Goal: Feedback & Contribution: Submit feedback/report problem

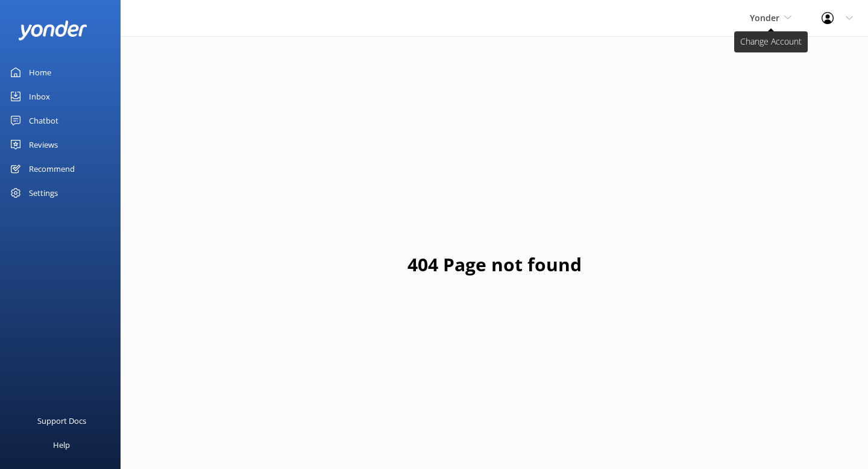
click at [763, 21] on span "Yonder" at bounding box center [764, 17] width 30 height 11
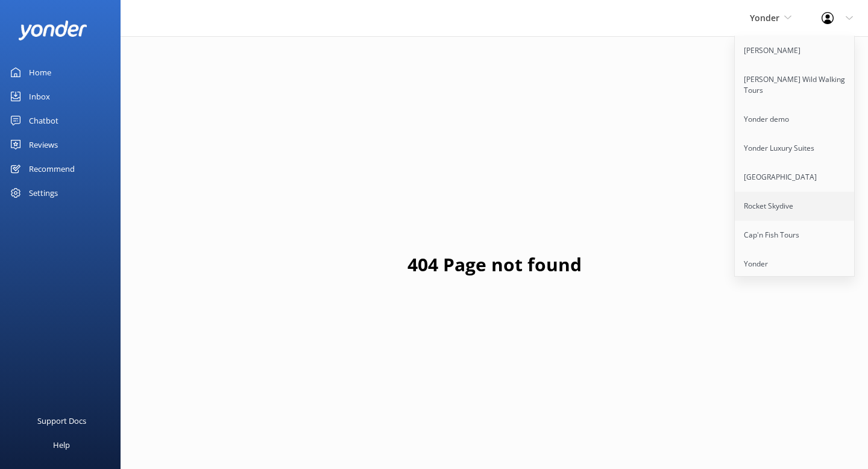
scroll to position [111, 0]
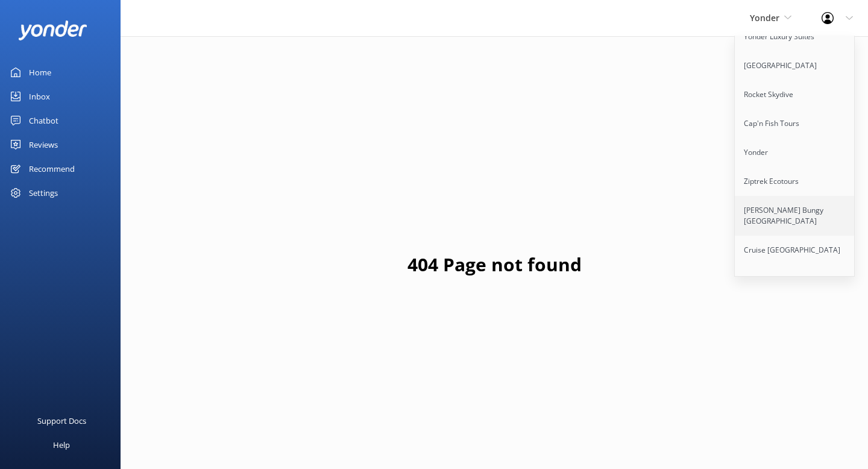
click at [771, 201] on link "[PERSON_NAME] Bungy [GEOGRAPHIC_DATA]" at bounding box center [794, 216] width 120 height 40
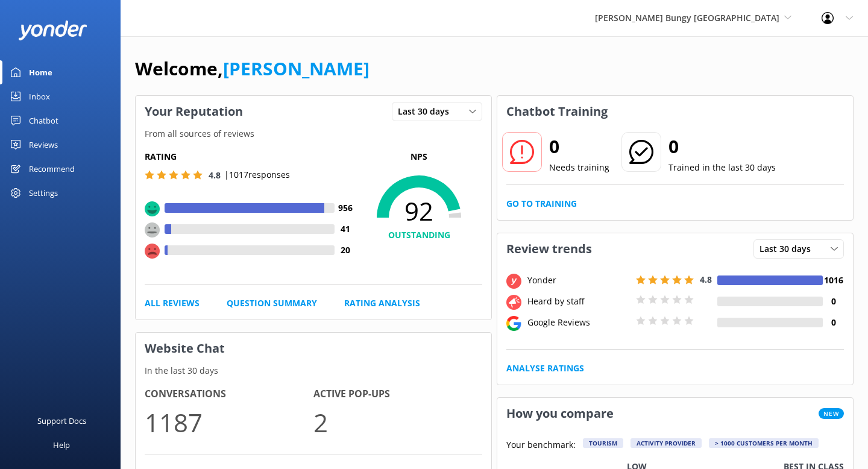
click at [51, 119] on div "Chatbot" at bounding box center [44, 120] width 30 height 24
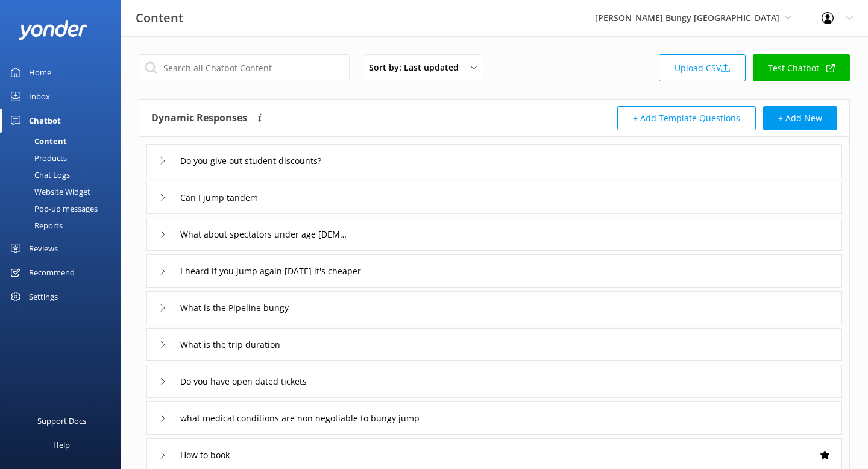
click at [50, 226] on div "Reports" at bounding box center [34, 225] width 55 height 17
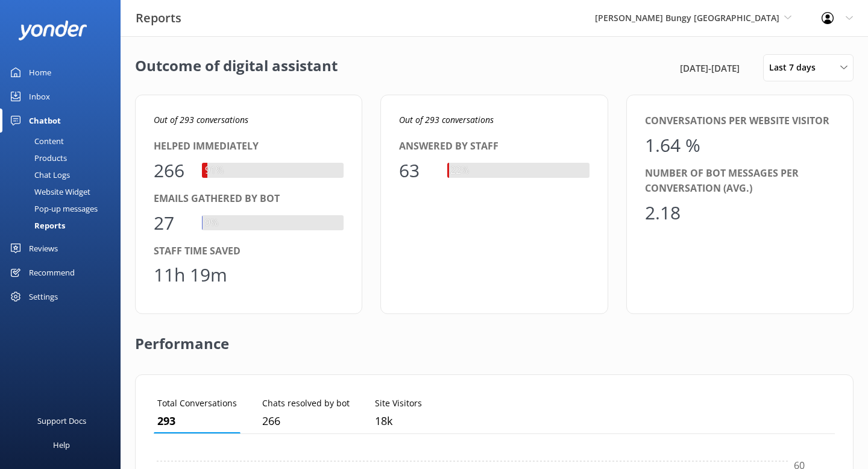
scroll to position [121, 681]
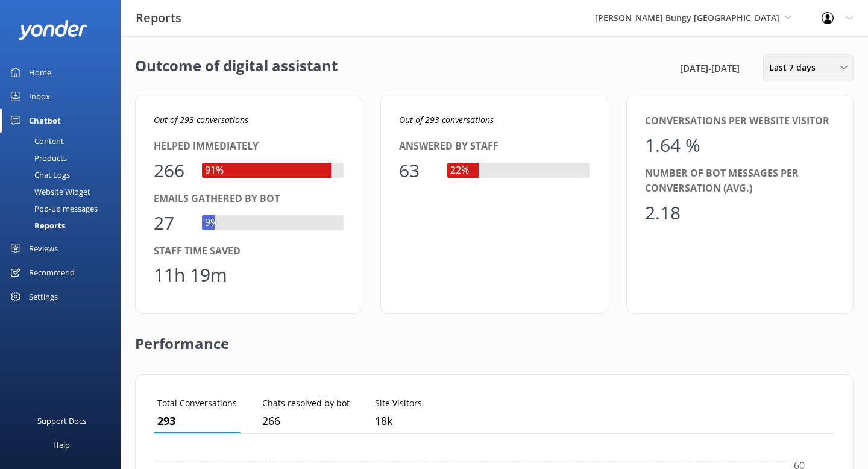
click at [795, 64] on span "Last 7 days" at bounding box center [796, 67] width 54 height 13
click at [791, 175] on div "Last 90 days" at bounding box center [790, 169] width 43 height 12
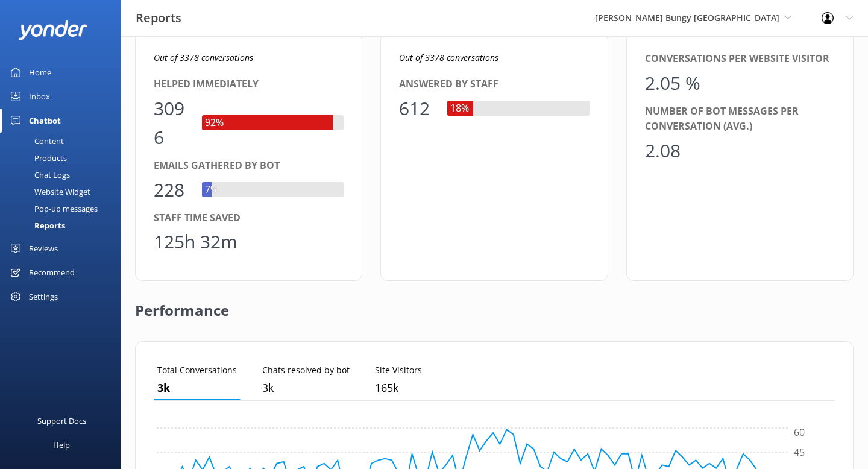
scroll to position [61, 0]
drag, startPoint x: 239, startPoint y: 236, endPoint x: 166, endPoint y: 236, distance: 72.9
click at [166, 236] on div "125h 32m" at bounding box center [249, 242] width 190 height 29
click at [187, 240] on div "125h 32m" at bounding box center [196, 242] width 84 height 29
drag, startPoint x: 189, startPoint y: 198, endPoint x: 151, endPoint y: 195, distance: 38.0
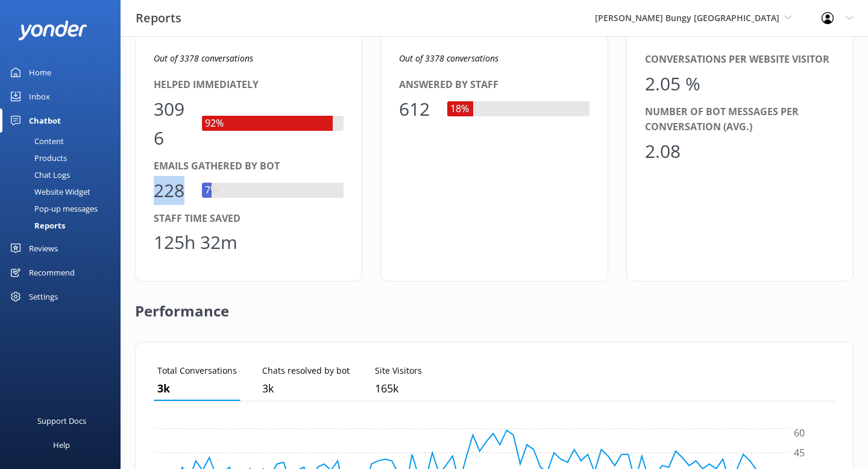
click at [151, 195] on div "Out of 3378 conversations Helped immediately 3096 92% Emails gathered by bot 22…" at bounding box center [248, 157] width 227 height 248
drag, startPoint x: 263, startPoint y: 161, endPoint x: 155, endPoint y: 166, distance: 107.9
click at [155, 166] on div "Emails gathered by bot" at bounding box center [249, 166] width 190 height 16
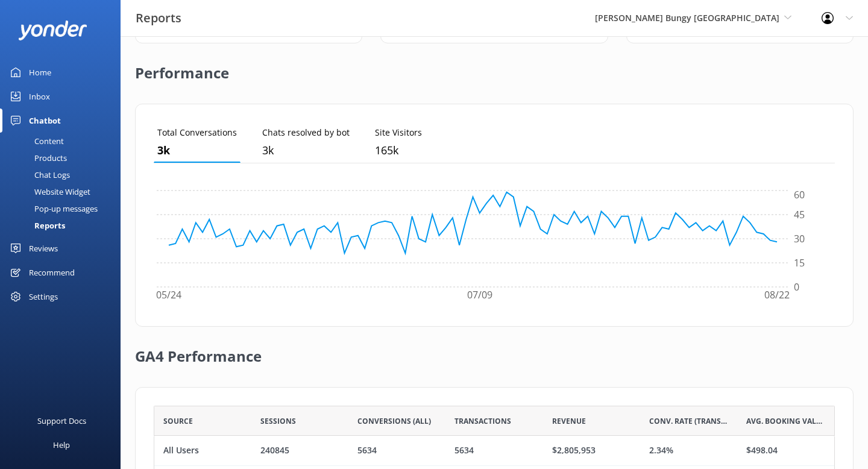
scroll to position [400, 0]
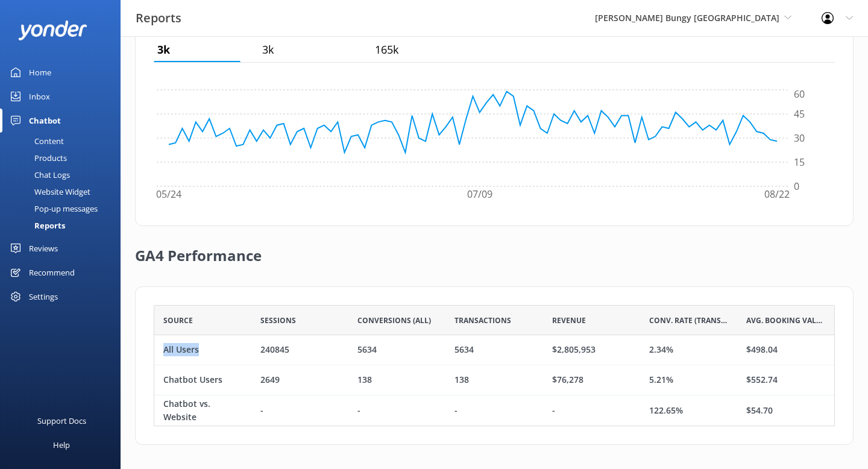
drag, startPoint x: 208, startPoint y: 351, endPoint x: 160, endPoint y: 348, distance: 48.3
click at [160, 348] on div "All Users" at bounding box center [202, 350] width 97 height 30
drag, startPoint x: 674, startPoint y: 349, endPoint x: 645, endPoint y: 348, distance: 28.3
click at [645, 348] on div "2.34%" at bounding box center [688, 350] width 97 height 30
drag, startPoint x: 230, startPoint y: 381, endPoint x: 162, endPoint y: 380, distance: 68.1
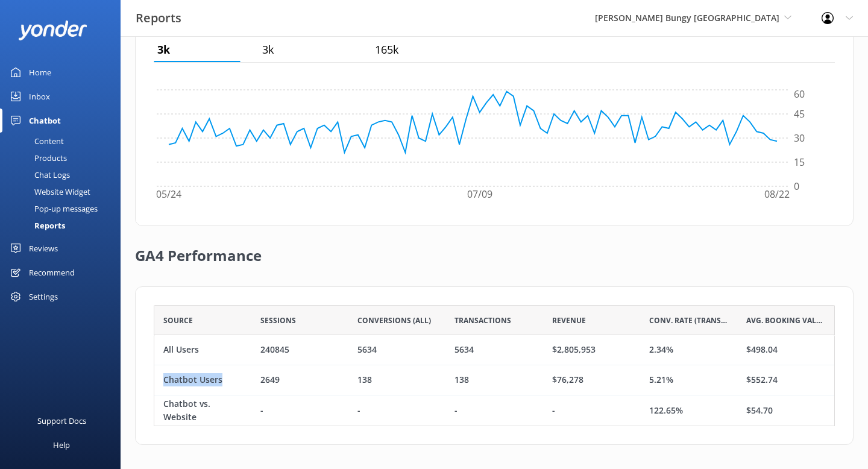
click at [162, 380] on div "Chatbot Users" at bounding box center [202, 380] width 97 height 30
drag, startPoint x: 677, startPoint y: 381, endPoint x: 647, endPoint y: 382, distance: 30.1
click at [647, 382] on div "5.21%" at bounding box center [688, 380] width 97 height 30
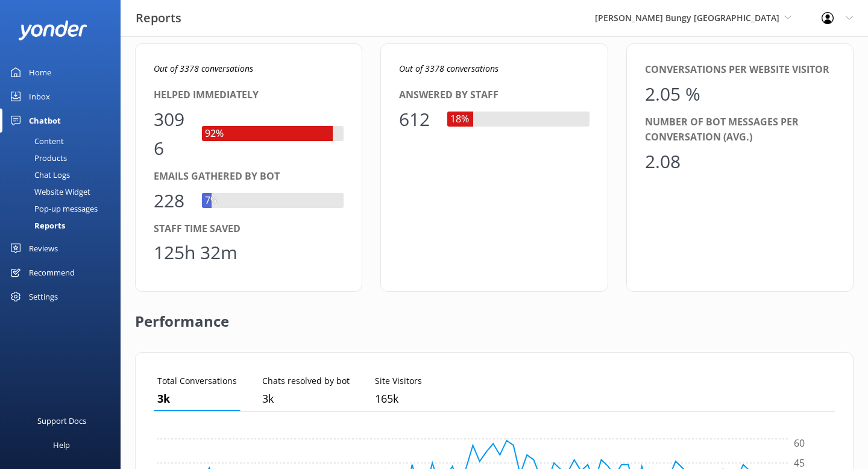
scroll to position [0, 0]
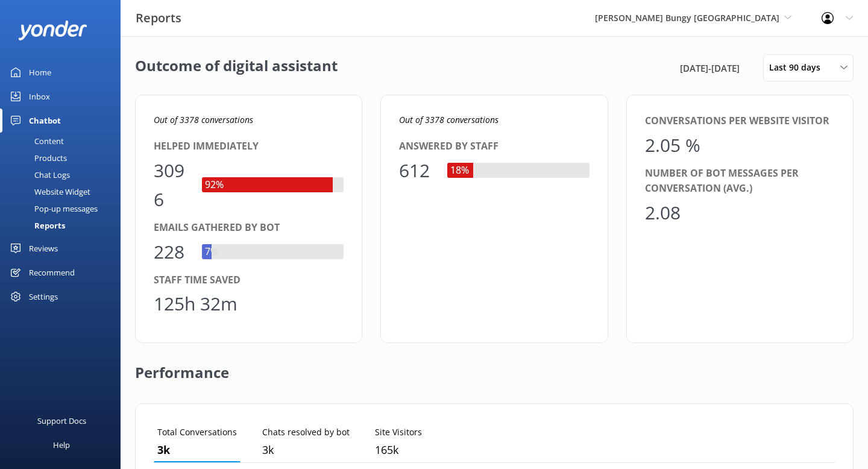
click at [34, 93] on div "Inbox" at bounding box center [39, 96] width 21 height 24
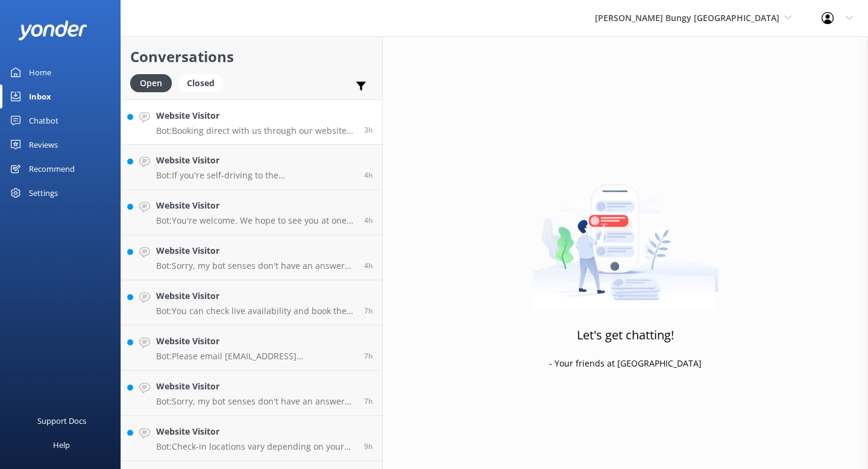
click at [192, 119] on h4 "Website Visitor" at bounding box center [255, 115] width 199 height 13
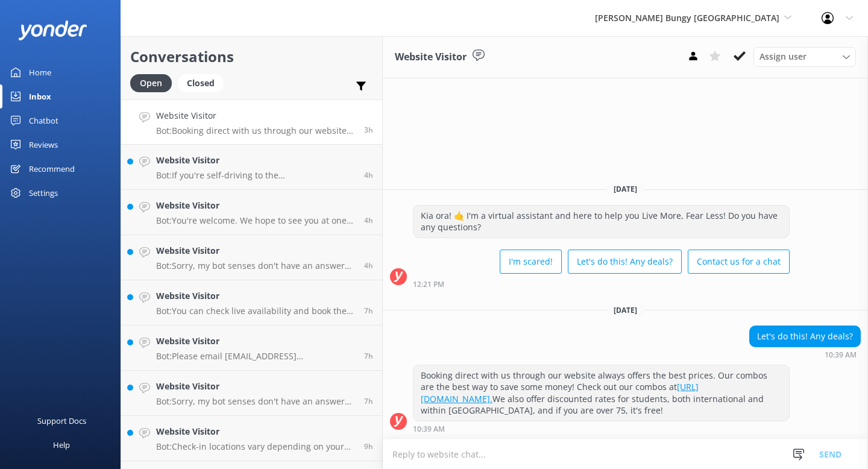
click at [651, 453] on textarea at bounding box center [625, 454] width 485 height 30
click at [48, 122] on div "Chatbot" at bounding box center [44, 120] width 30 height 24
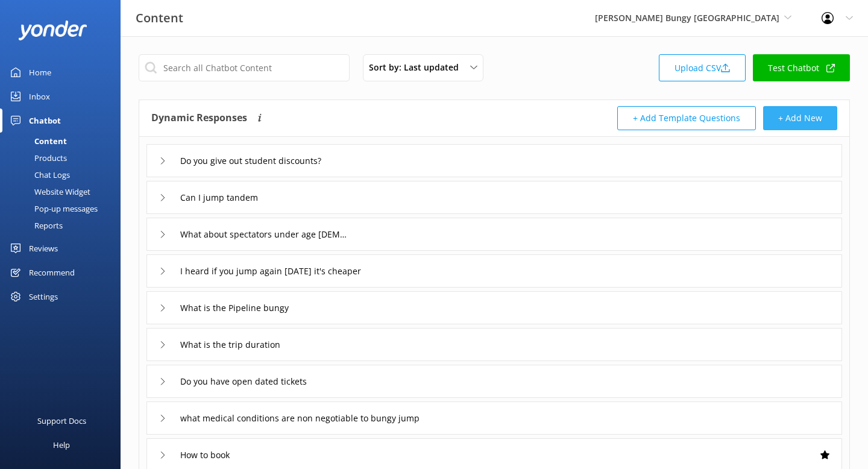
click at [792, 122] on button "+ Add New" at bounding box center [800, 118] width 74 height 24
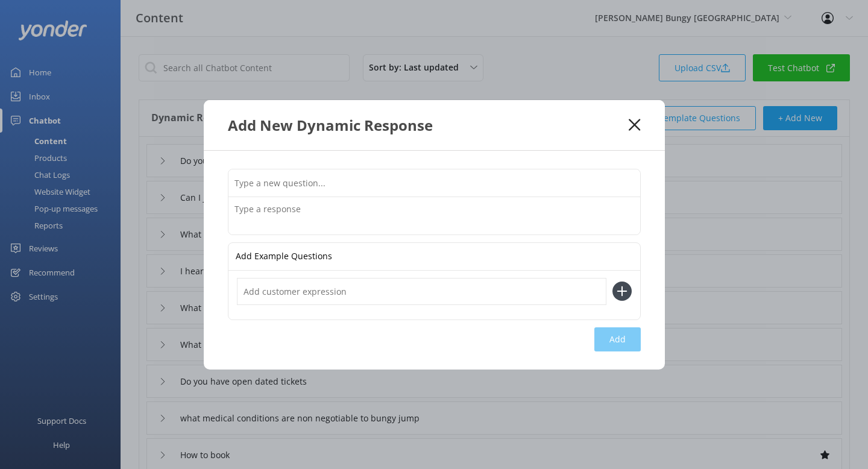
click at [435, 191] on input "text" at bounding box center [433, 182] width 411 height 27
click at [436, 212] on textarea at bounding box center [433, 215] width 411 height 37
click at [299, 184] on input "text" at bounding box center [433, 182] width 411 height 27
click at [299, 181] on input "text" at bounding box center [433, 182] width 411 height 27
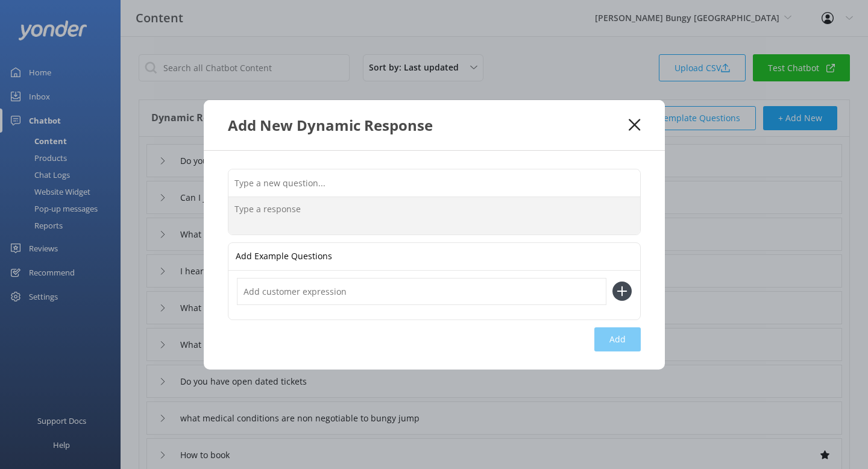
click at [255, 205] on textarea at bounding box center [433, 215] width 411 height 37
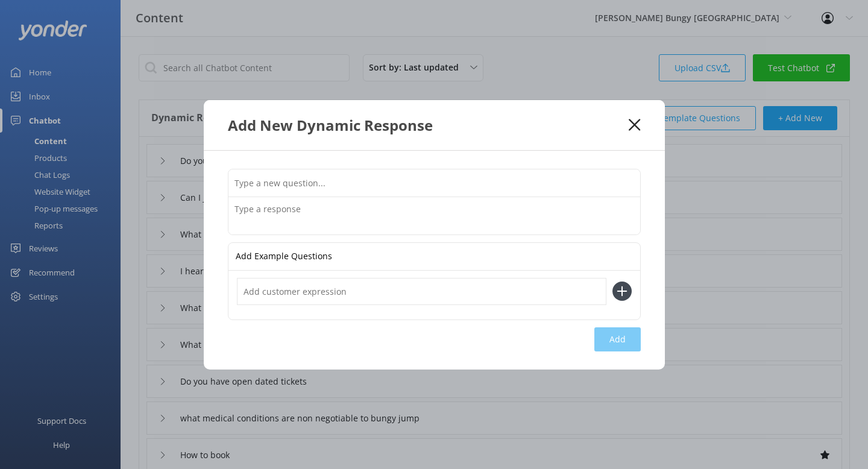
click at [633, 126] on use at bounding box center [633, 124] width 11 height 11
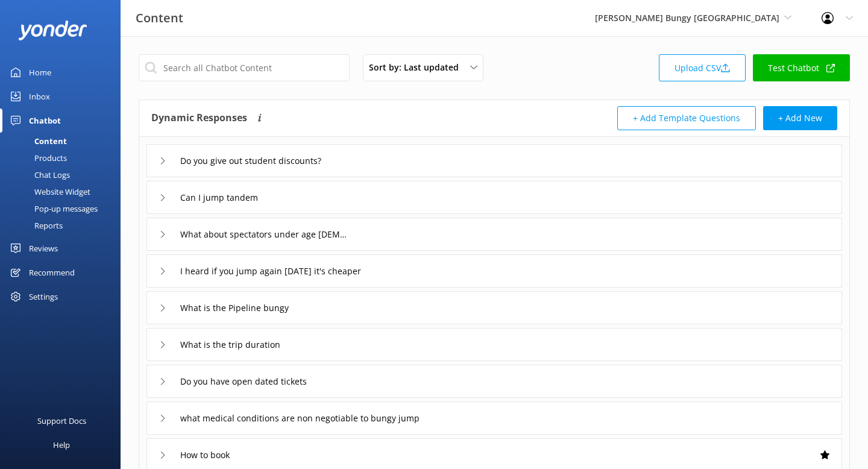
click at [508, 171] on div "Do you give out student discounts?" at bounding box center [493, 160] width 695 height 33
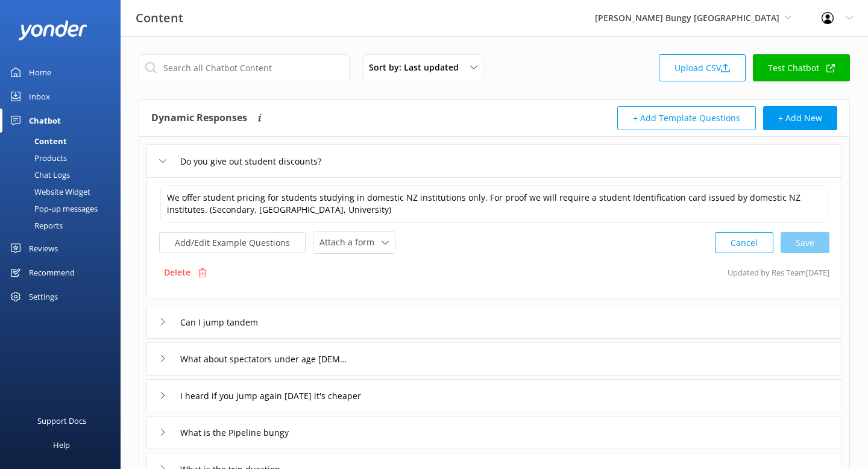
click at [449, 149] on div "Do you give out student discounts?" at bounding box center [493, 160] width 695 height 33
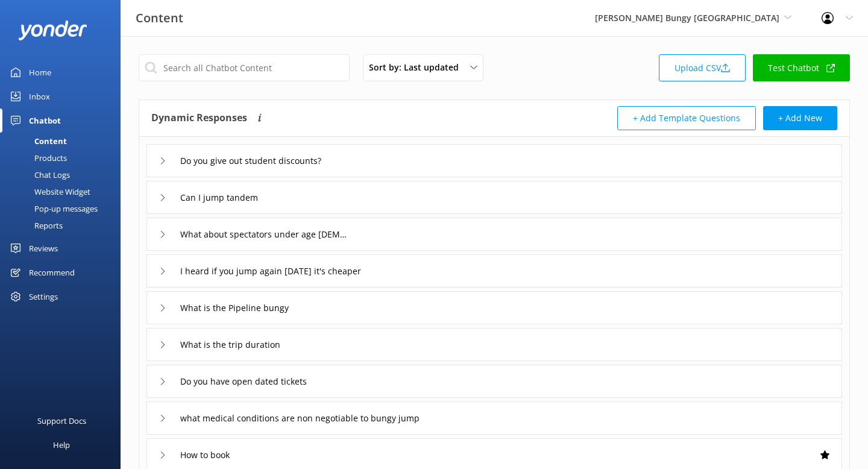
click at [451, 210] on div "Can I jump tandem" at bounding box center [493, 197] width 695 height 33
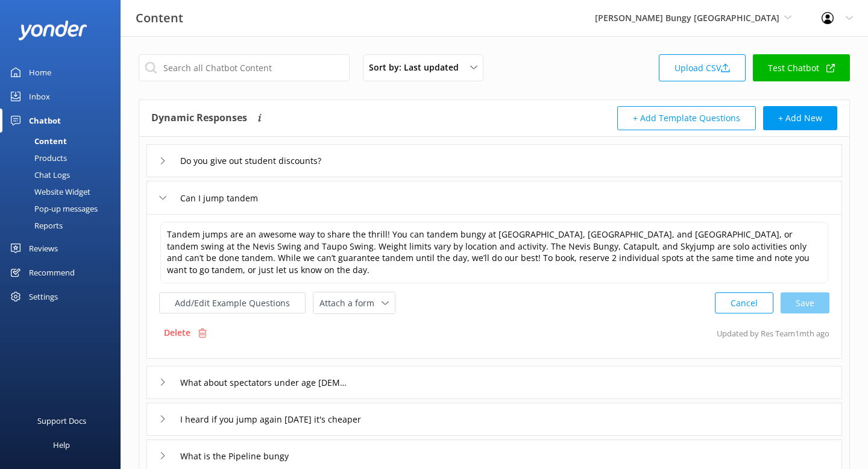
click at [462, 189] on div "Can I jump tandem" at bounding box center [493, 197] width 695 height 33
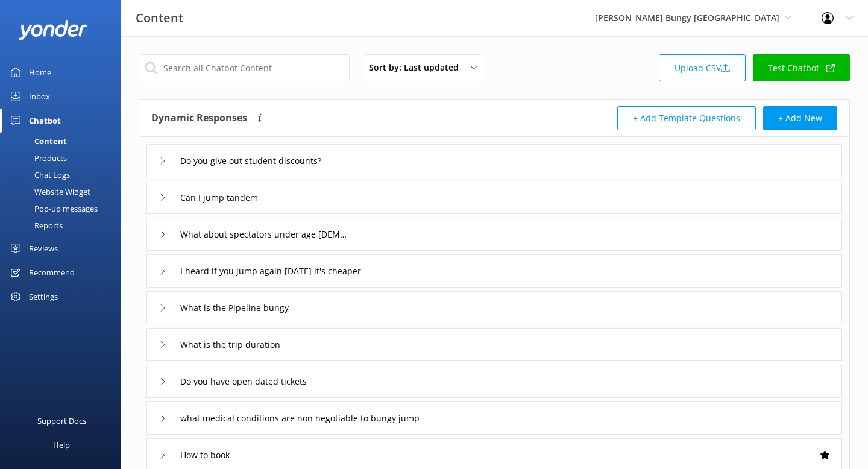
click at [468, 235] on div "What about spectators under age [DEMOGRAPHIC_DATA]?" at bounding box center [493, 233] width 695 height 33
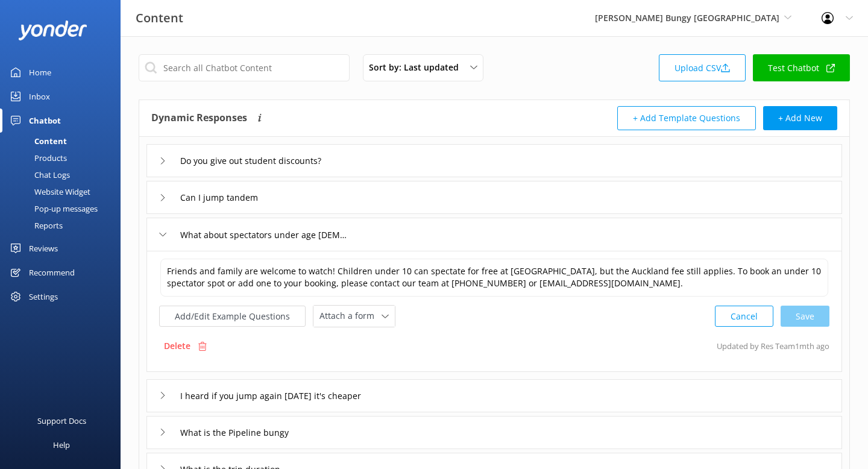
click at [468, 235] on div "What about spectators under age [DEMOGRAPHIC_DATA]?" at bounding box center [493, 233] width 695 height 33
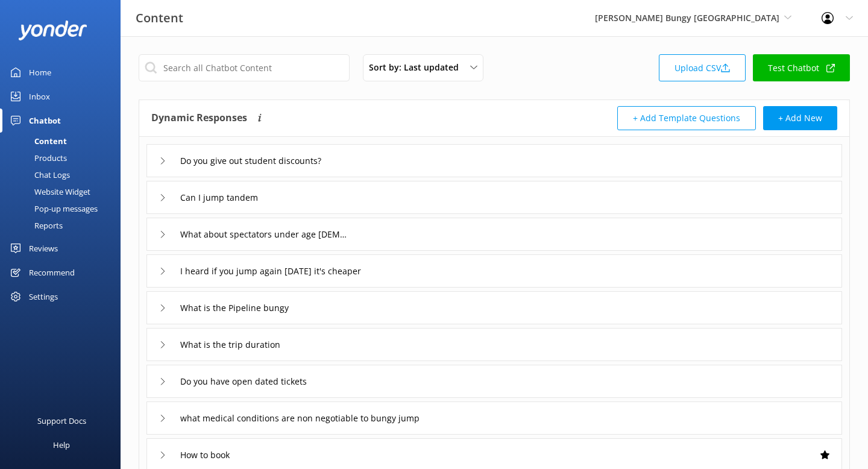
click at [64, 172] on div "Chat Logs" at bounding box center [38, 174] width 63 height 17
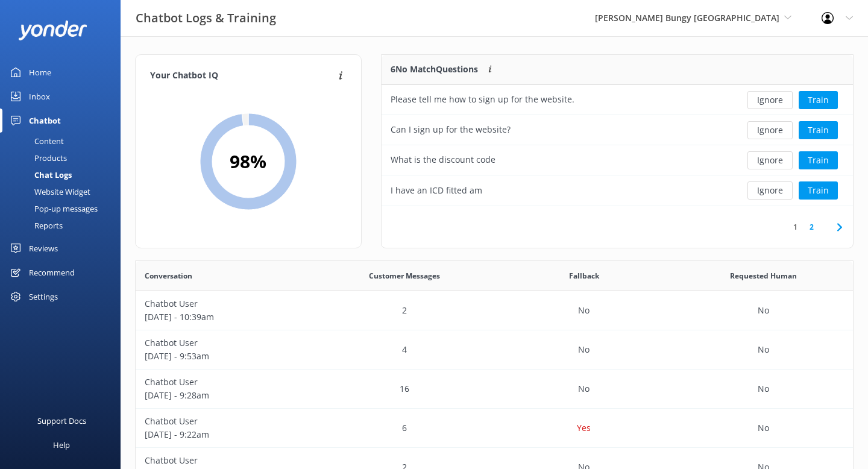
click at [49, 95] on div "Inbox" at bounding box center [39, 96] width 21 height 24
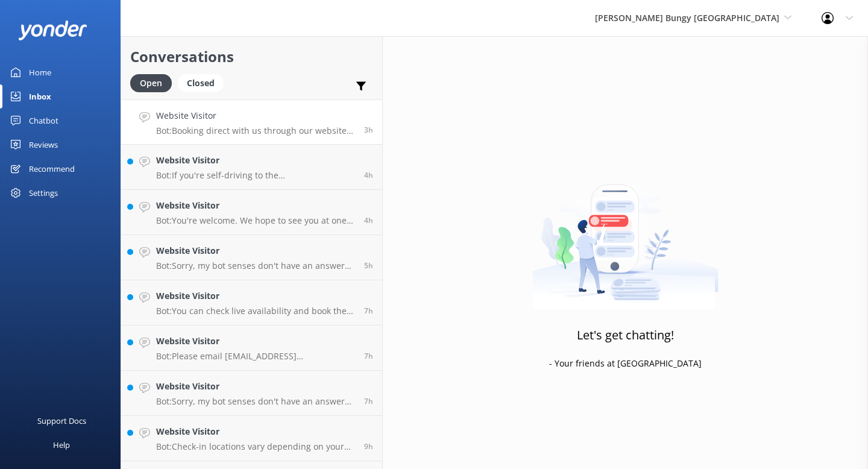
click at [245, 130] on p "Bot: Booking direct with us through our website always offers the best prices. …" at bounding box center [255, 130] width 199 height 11
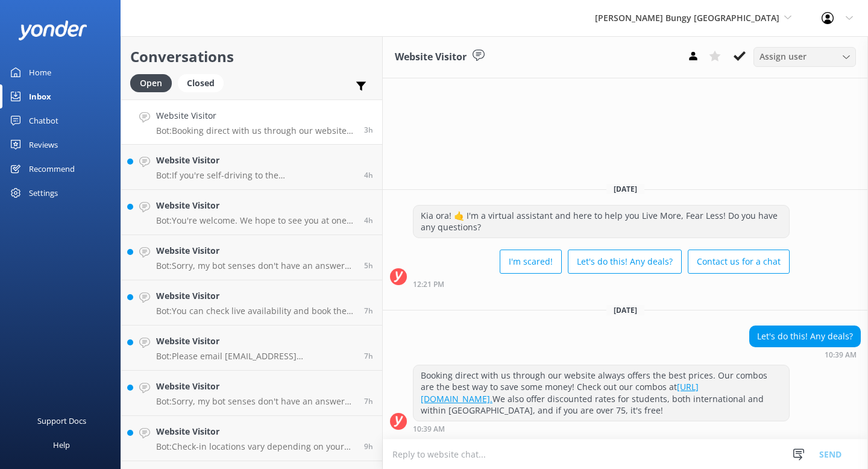
click at [795, 61] on span "Assign user" at bounding box center [782, 56] width 47 height 13
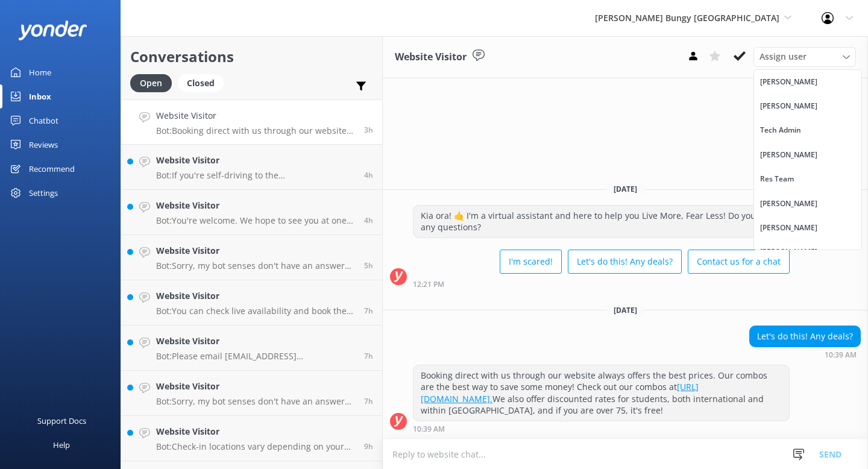
click at [602, 103] on div "Website Visitor Assign user [PERSON_NAME] [PERSON_NAME] Tech Admin [PERSON_NAME…" at bounding box center [625, 252] width 485 height 433
click at [50, 120] on div "Chatbot" at bounding box center [44, 120] width 30 height 24
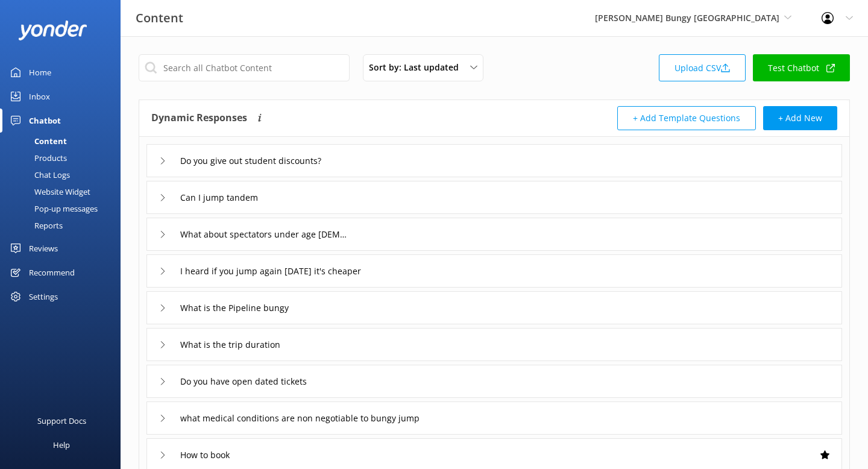
click at [40, 95] on div "Inbox" at bounding box center [39, 96] width 21 height 24
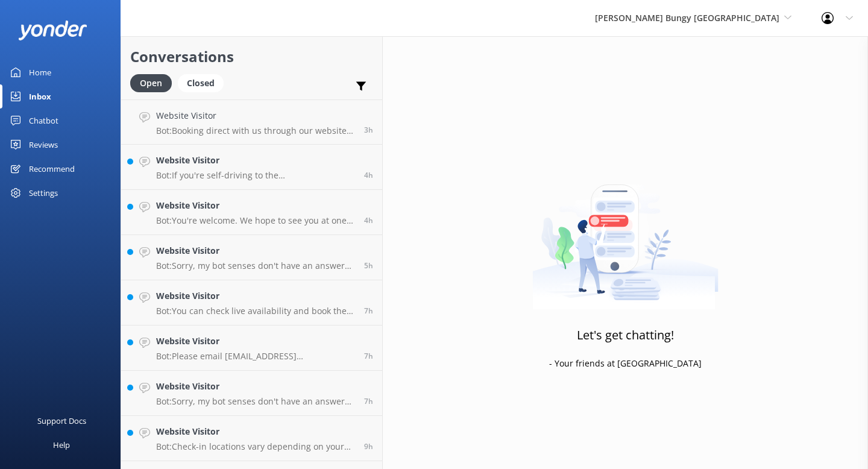
click at [58, 121] on link "Chatbot" at bounding box center [60, 120] width 120 height 24
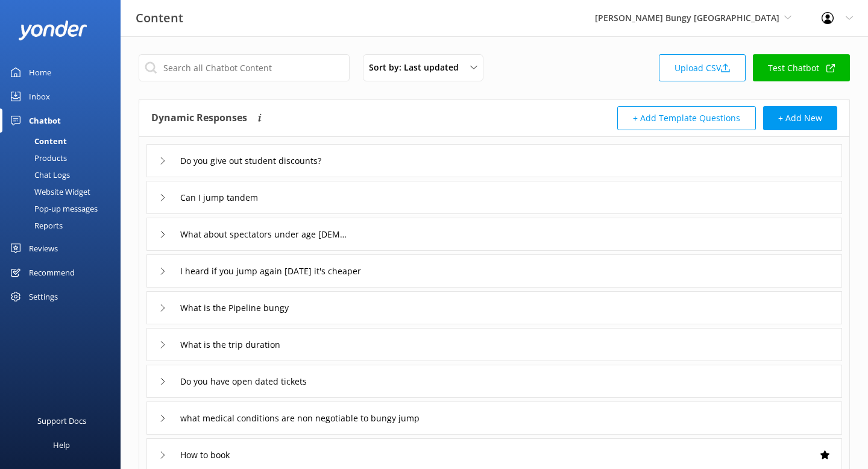
click at [72, 204] on div "Pop-up messages" at bounding box center [52, 208] width 90 height 17
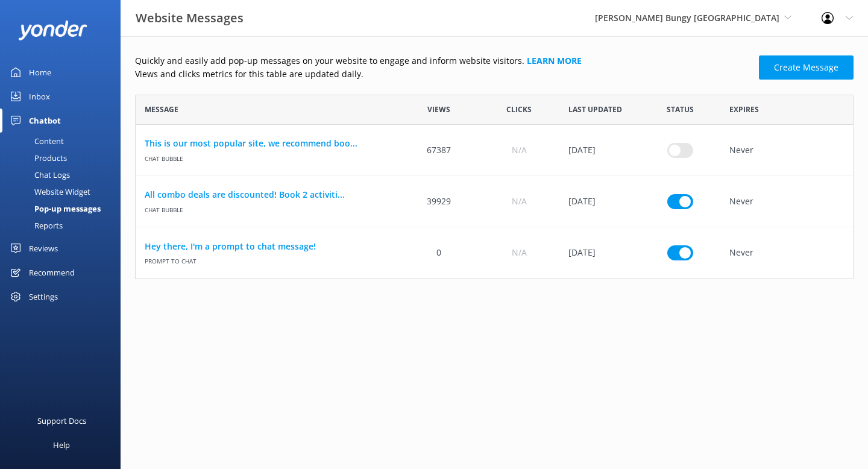
scroll to position [184, 718]
click at [798, 75] on link "Create Message" at bounding box center [806, 67] width 95 height 24
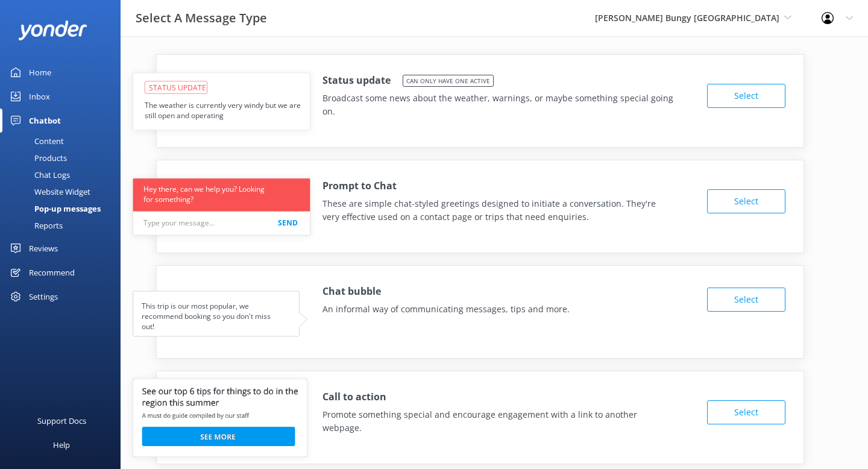
click at [706, 25] on div "AJ Hackett Bungy New Zealand Yonder Zipline Wyatt's Wild Walking Tours Yonder d…" at bounding box center [693, 18] width 227 height 36
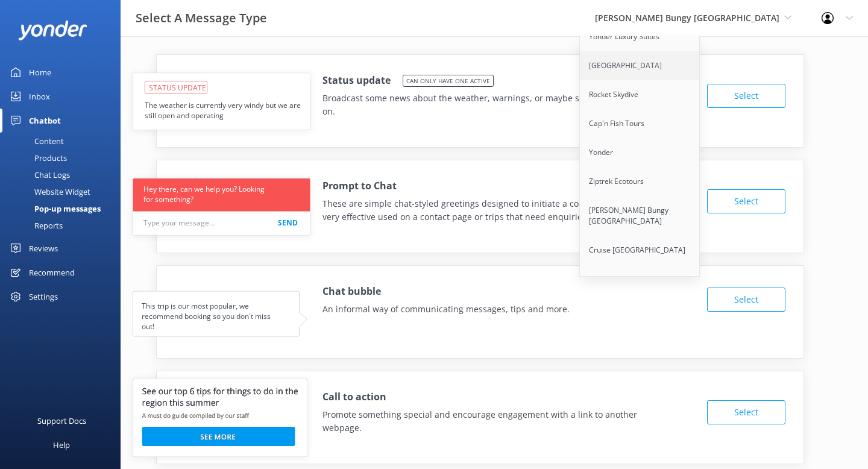
scroll to position [114, 0]
click at [671, 170] on link "Ziptrek Ecotours" at bounding box center [640, 178] width 120 height 29
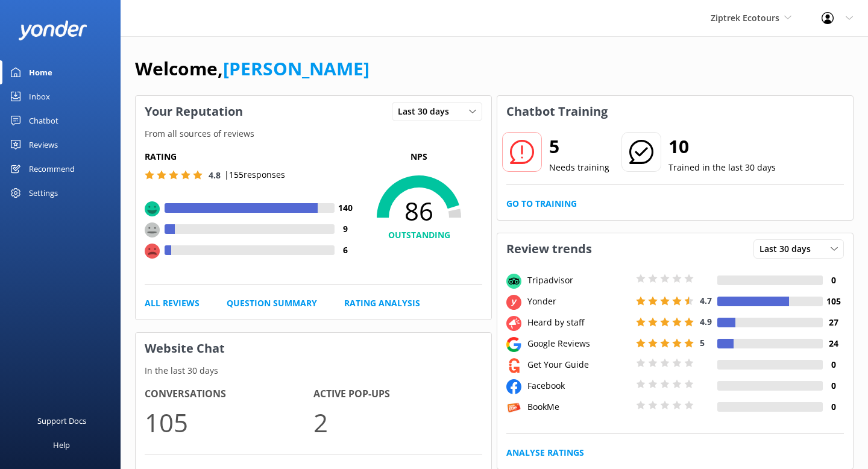
click at [52, 166] on div "Recommend" at bounding box center [52, 169] width 46 height 24
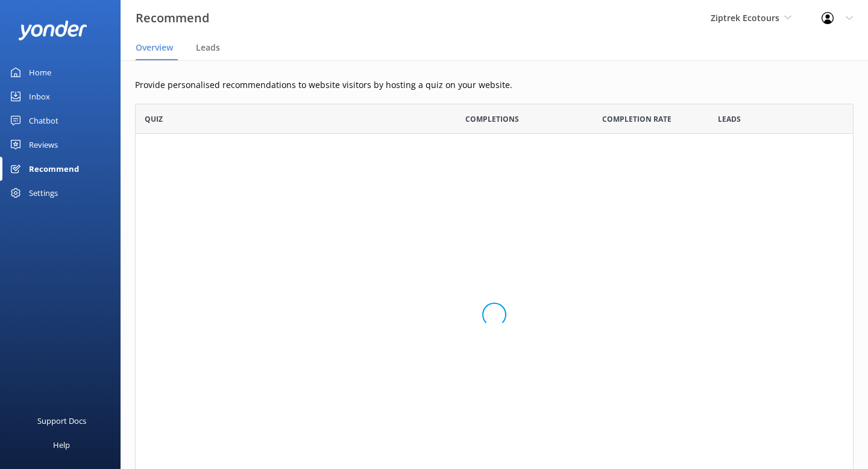
scroll to position [91, 718]
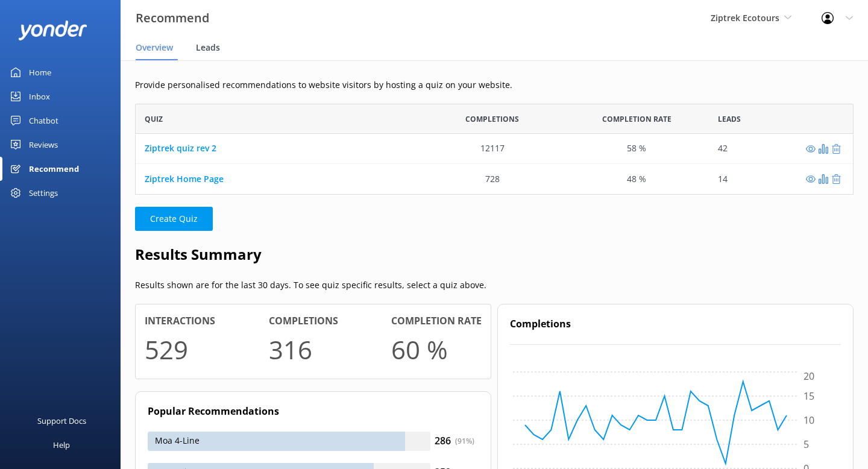
click at [212, 51] on span "Leads" at bounding box center [208, 48] width 24 height 12
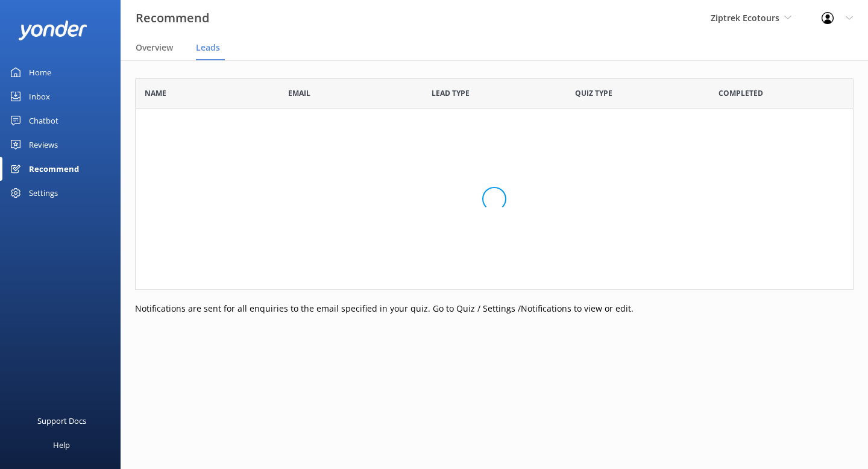
scroll to position [332, 718]
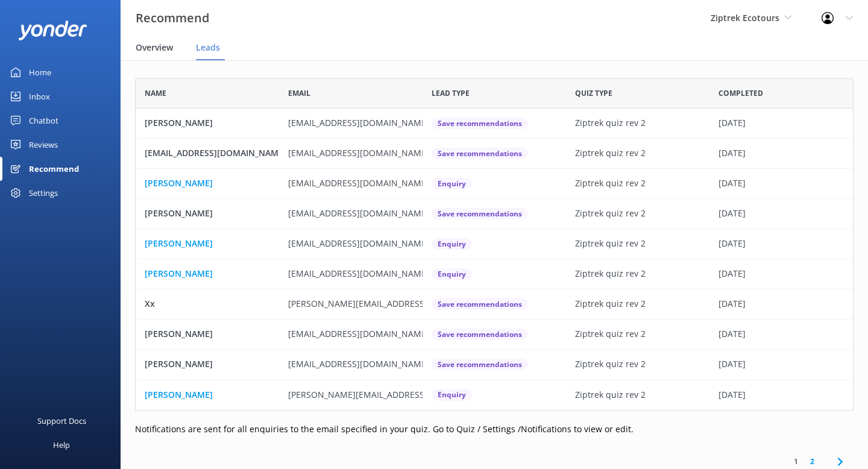
click at [149, 43] on span "Overview" at bounding box center [154, 48] width 37 height 12
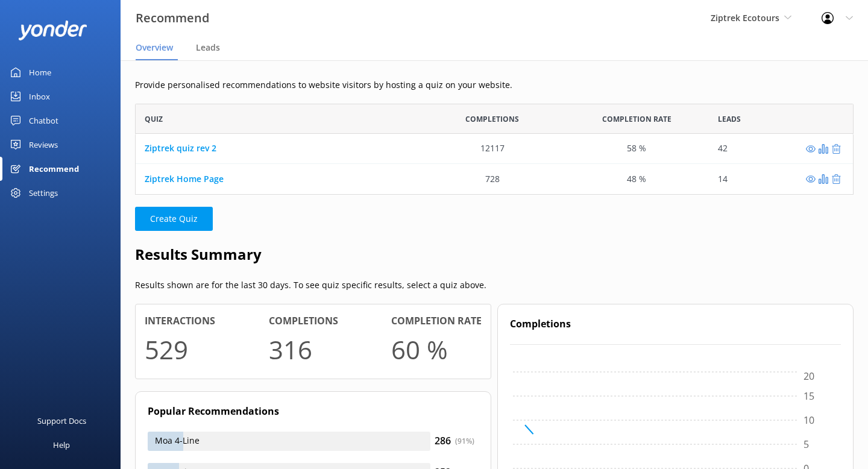
scroll to position [91, 718]
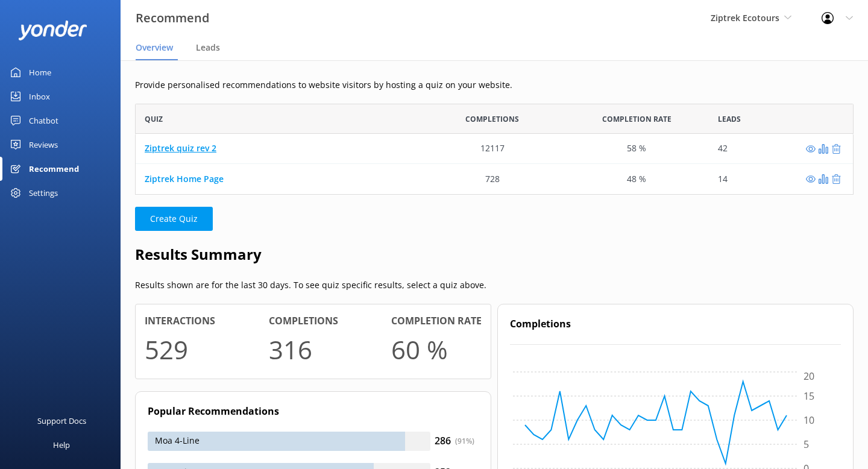
click at [199, 151] on link "Ziptrek quiz rev 2" at bounding box center [181, 148] width 72 height 11
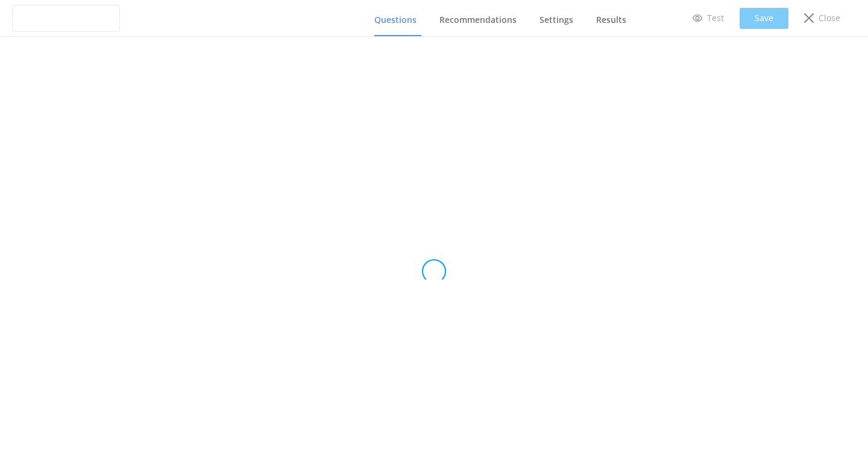
type input "Ziptrek quiz rev 2"
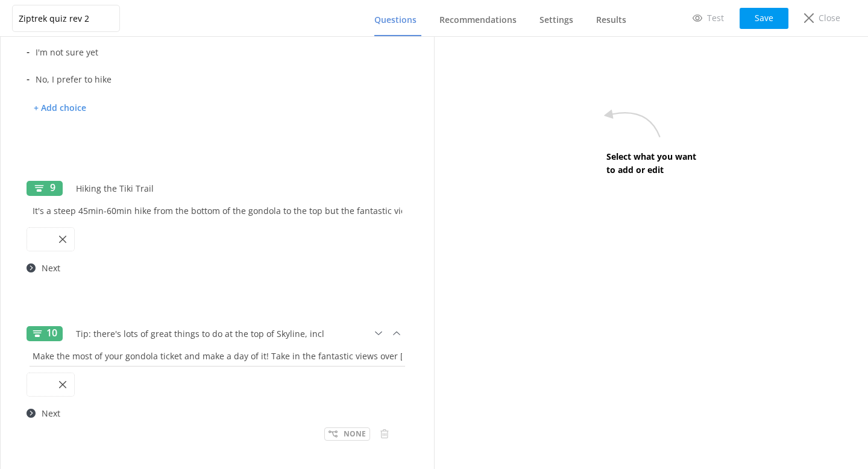
scroll to position [1501, 0]
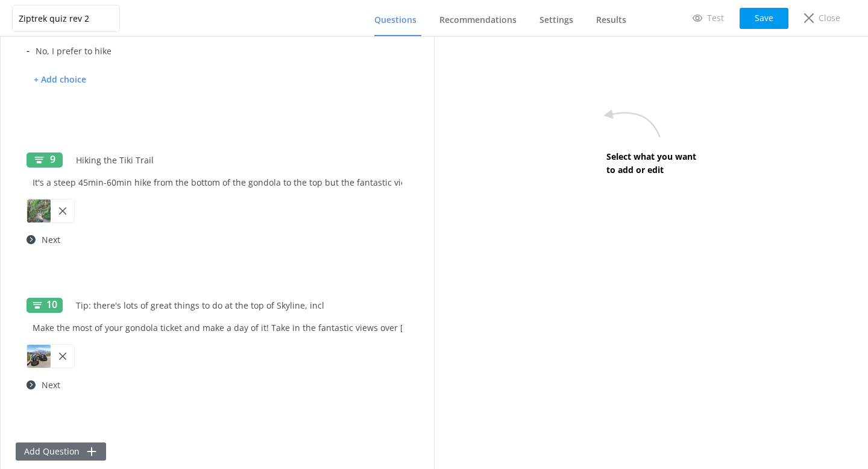
click at [67, 444] on button "Add Question" at bounding box center [61, 451] width 90 height 18
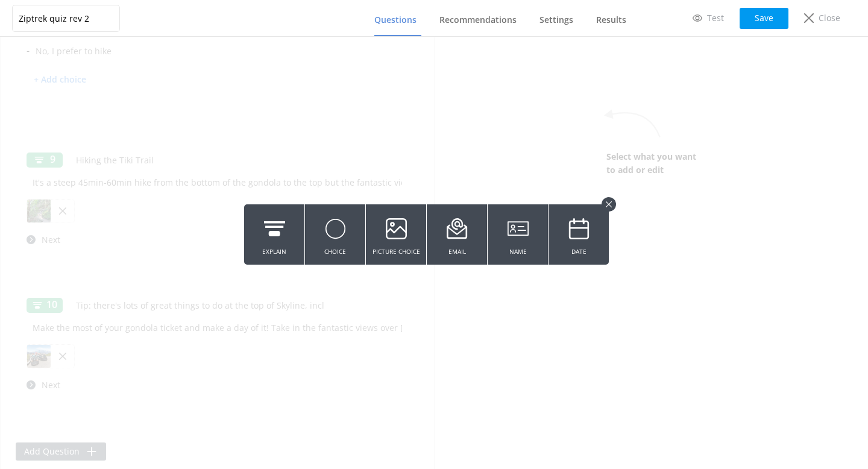
click at [610, 202] on icon at bounding box center [608, 204] width 6 height 6
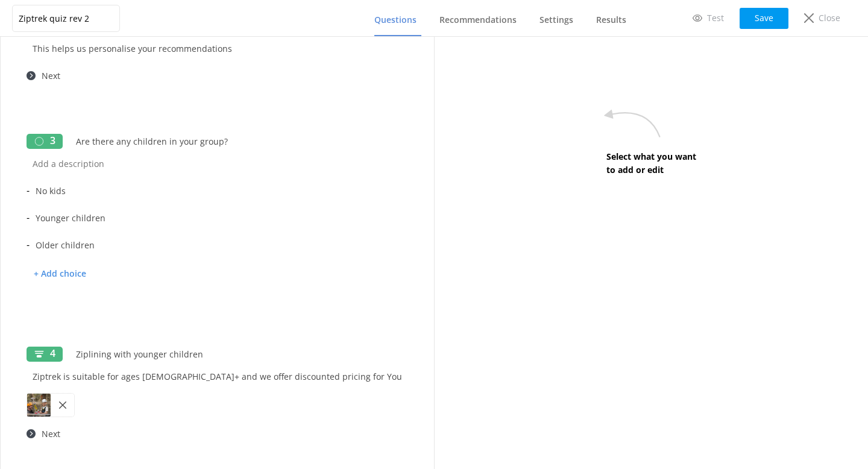
scroll to position [0, 0]
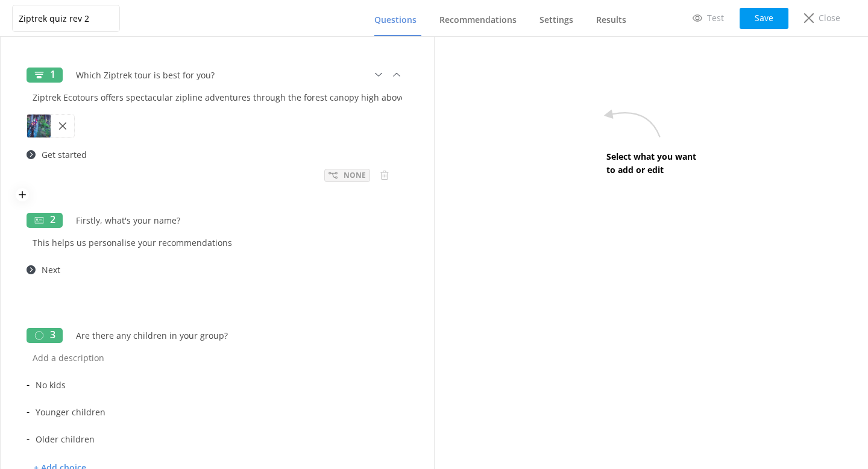
click at [342, 172] on div "None" at bounding box center [347, 175] width 46 height 13
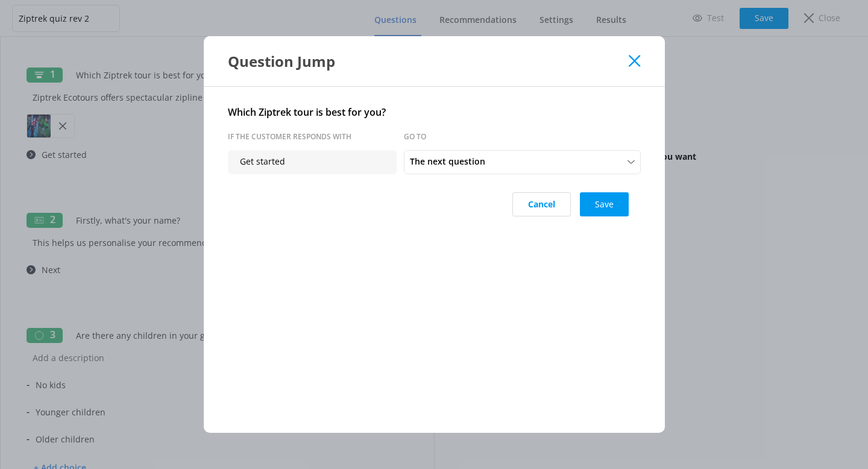
click at [634, 60] on use at bounding box center [633, 60] width 11 height 11
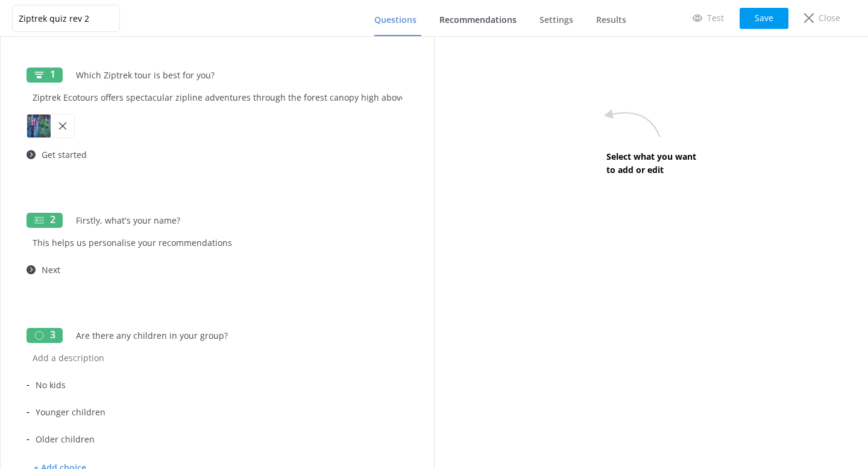
click at [474, 22] on span "Recommendations" at bounding box center [477, 20] width 77 height 12
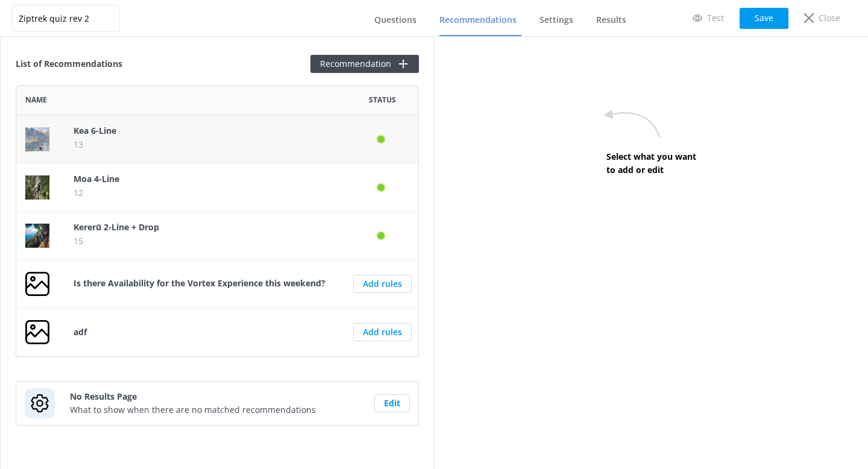
scroll to position [272, 403]
click at [342, 61] on button "Recommendation" at bounding box center [364, 64] width 108 height 18
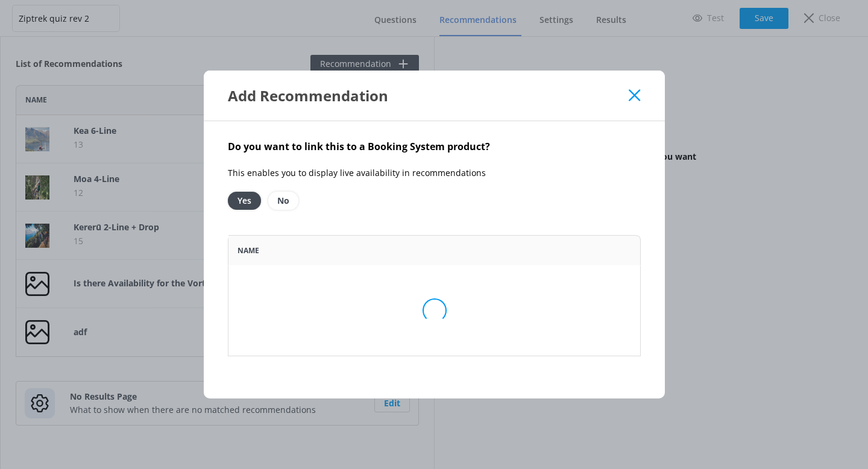
scroll to position [272, 413]
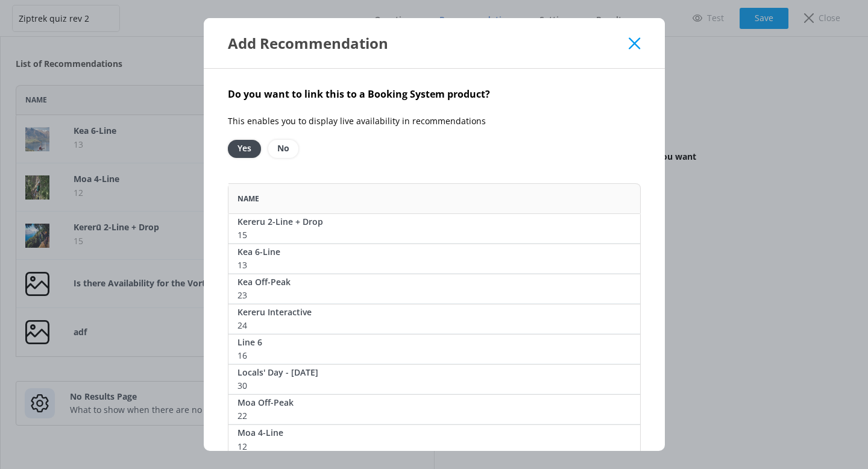
click at [628, 39] on icon at bounding box center [633, 43] width 11 height 12
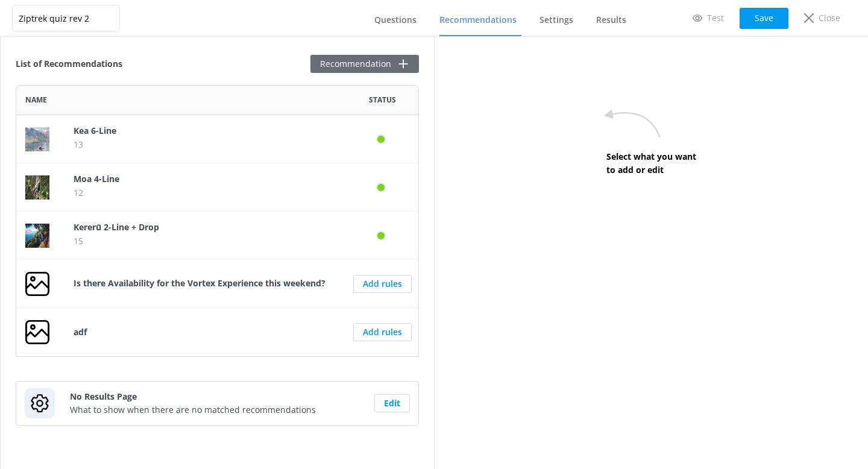
click at [383, 63] on button "Recommendation" at bounding box center [364, 64] width 108 height 18
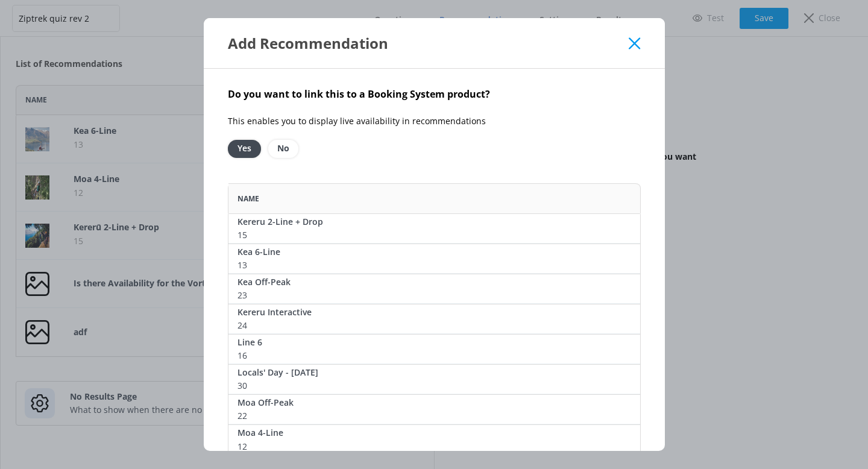
click at [631, 43] on icon at bounding box center [633, 43] width 11 height 12
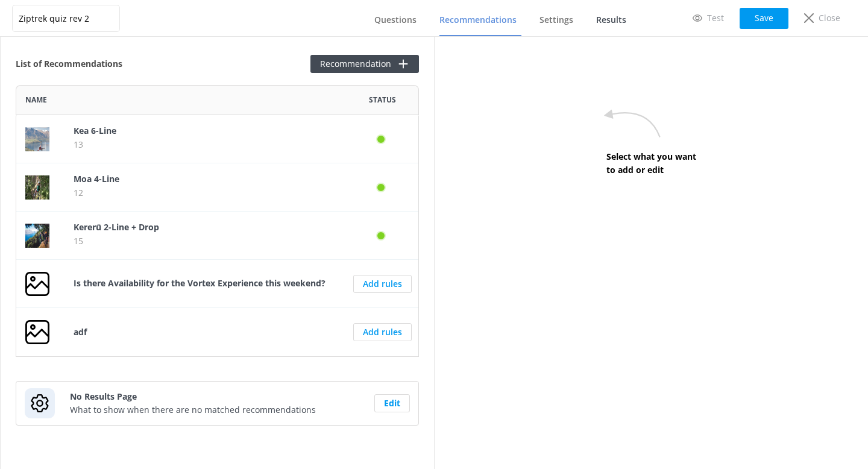
click at [610, 25] on span "Results" at bounding box center [611, 20] width 30 height 12
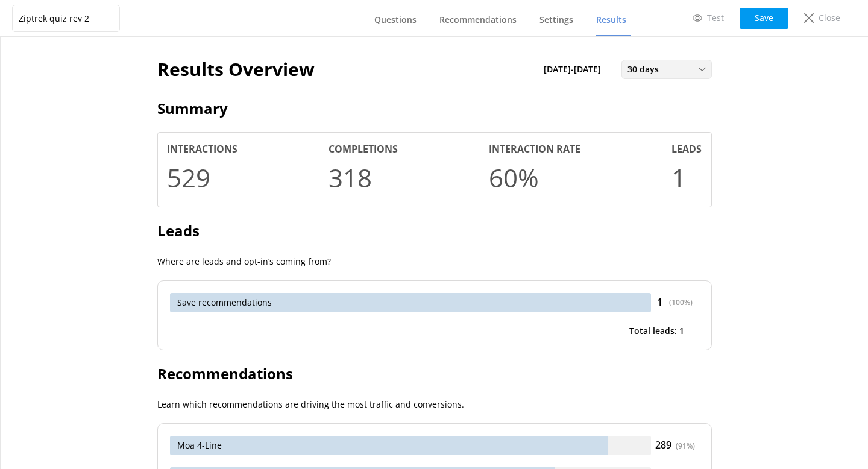
click at [672, 60] on div "30 days Last 7 days Last 30 days Last 90 days Last 180 days Custom" at bounding box center [666, 69] width 90 height 19
click at [765, 95] on div "Results Overview 23rd Jul 25 - 22nd Aug 25 30 days Last 7 days Last 30 days Las…" at bounding box center [434, 253] width 867 height 432
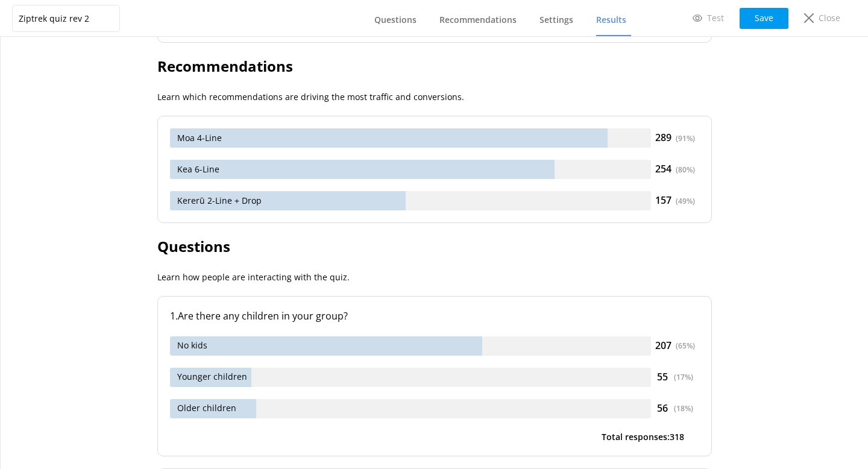
scroll to position [308, 0]
click at [807, 21] on icon at bounding box center [809, 18] width 10 height 10
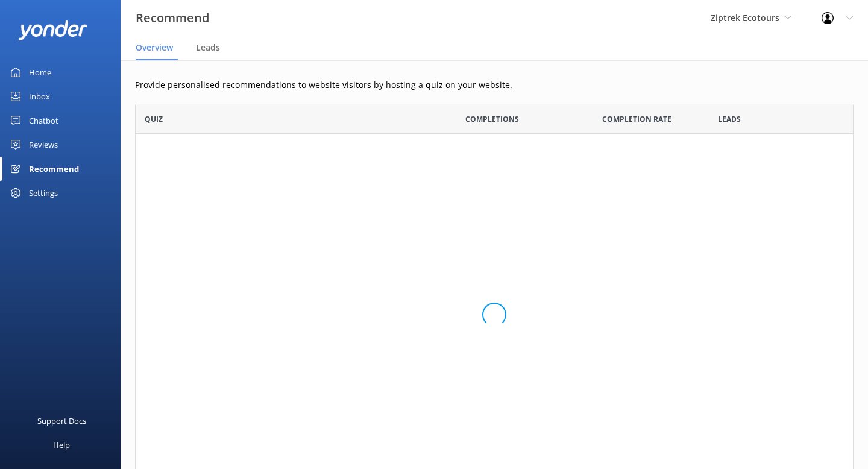
scroll to position [91, 718]
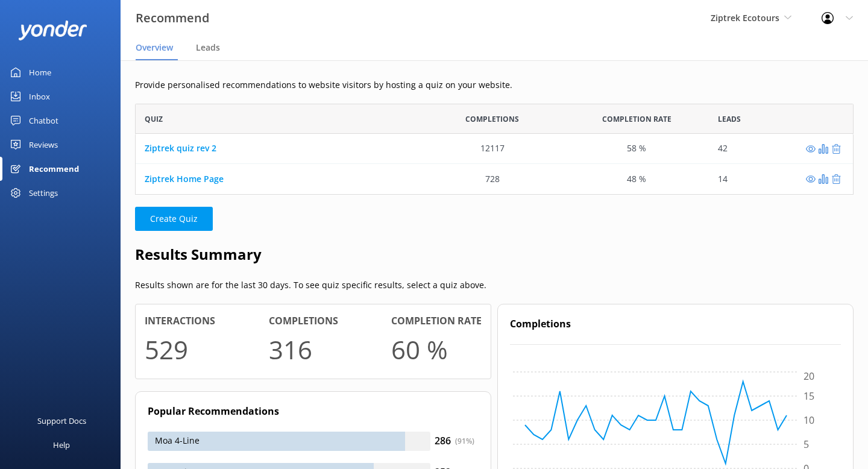
click at [47, 142] on div "Reviews" at bounding box center [43, 145] width 29 height 24
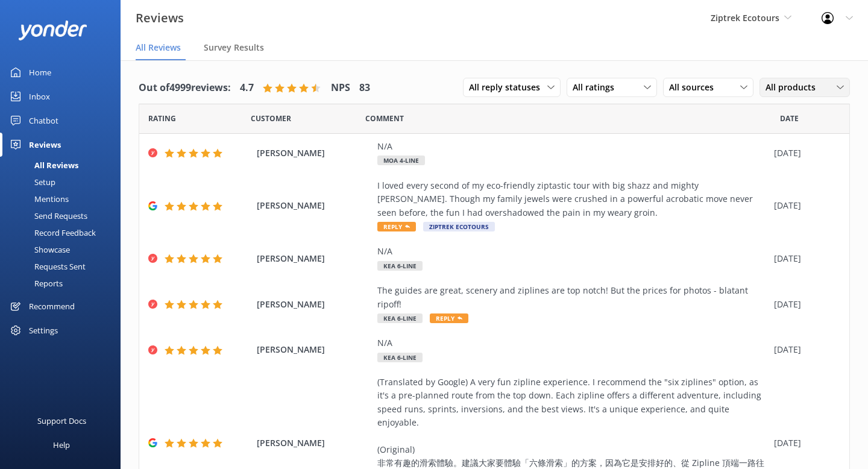
click at [807, 83] on span "All products" at bounding box center [793, 87] width 57 height 13
click at [637, 158] on div "N/A Moa 4-Line" at bounding box center [572, 153] width 390 height 27
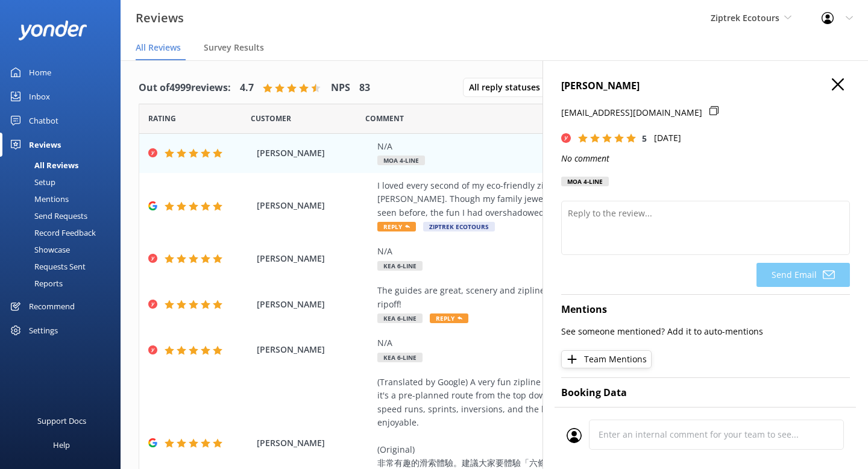
click at [830, 77] on div "Victoria Henriksson torihenriksson@icloud.com 5 Fri, 22nd Aug 2025 No comment M…" at bounding box center [704, 294] width 325 height 469
click at [836, 87] on icon "button" at bounding box center [837, 84] width 12 height 12
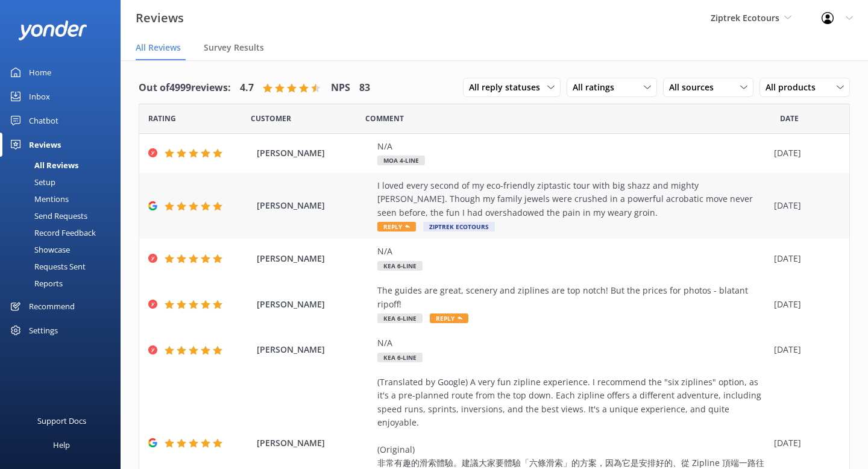
click at [554, 202] on div "I loved every second of my eco-friendly ziptastic tour with big shazz and might…" at bounding box center [572, 199] width 390 height 40
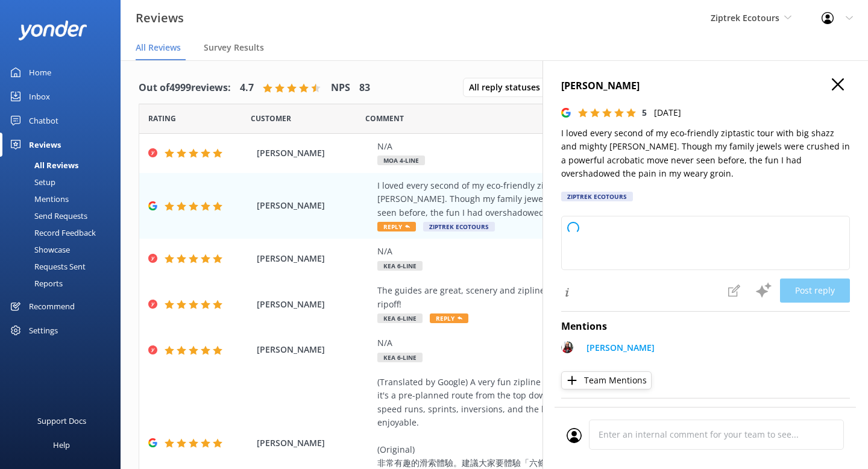
type textarea "Kia ora, Thanks so much for your awesome review! We're so glad you had a blast …"
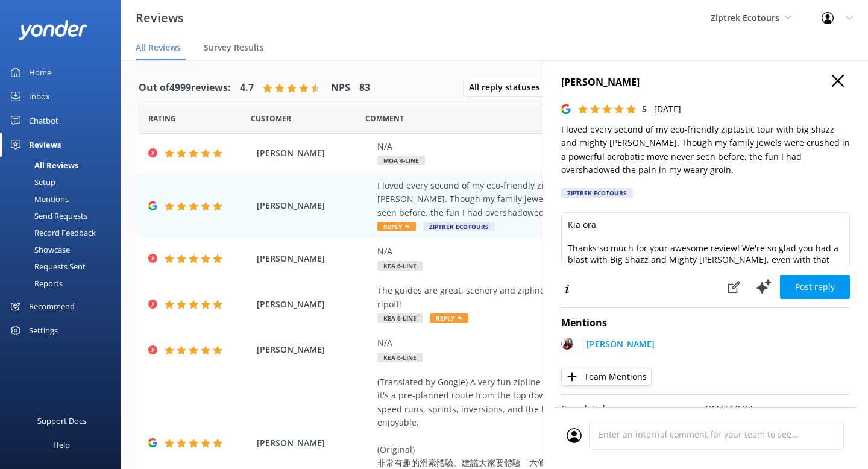
scroll to position [5, 0]
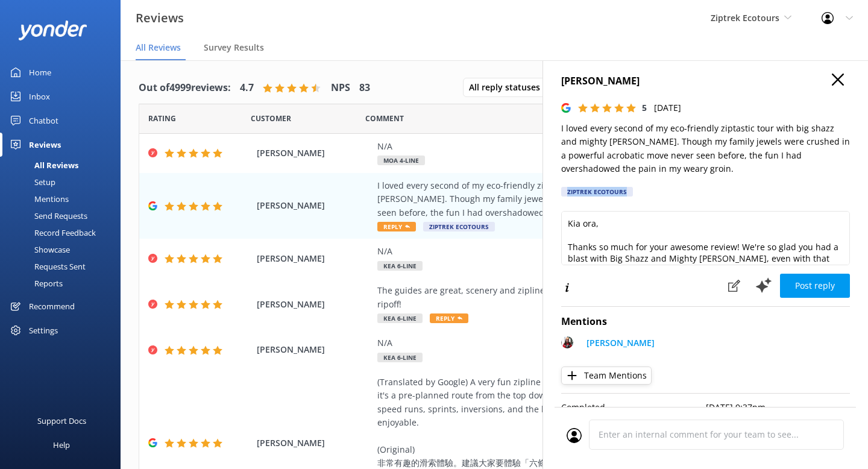
drag, startPoint x: 628, startPoint y: 190, endPoint x: 560, endPoint y: 190, distance: 68.7
click at [560, 190] on div "Caleb Charles 5 Fri, 22nd Aug 2025 I loved every second of my eco-friendly zipt…" at bounding box center [704, 294] width 325 height 469
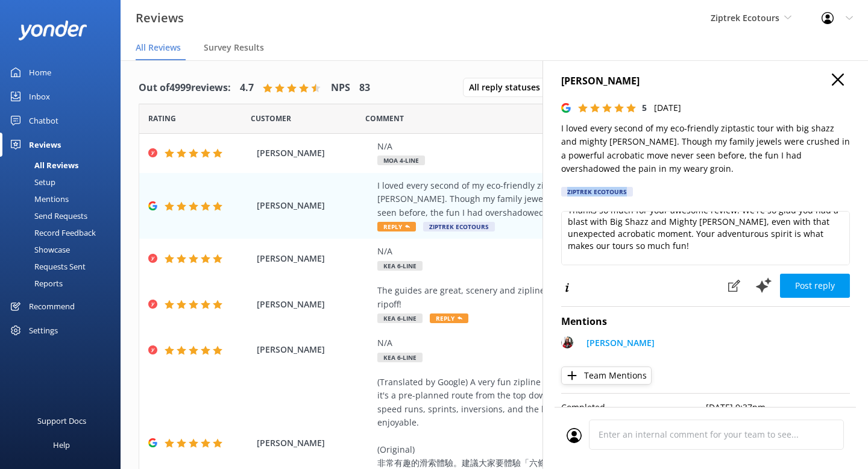
scroll to position [12, 0]
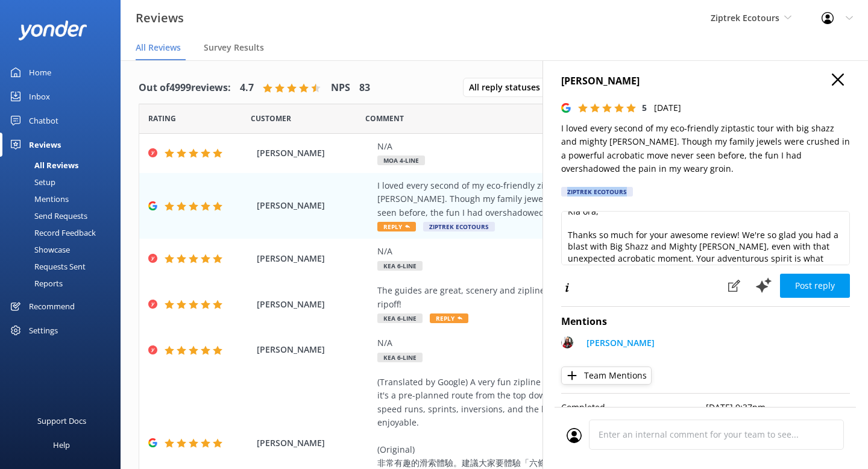
click at [838, 77] on icon "button" at bounding box center [837, 80] width 12 height 12
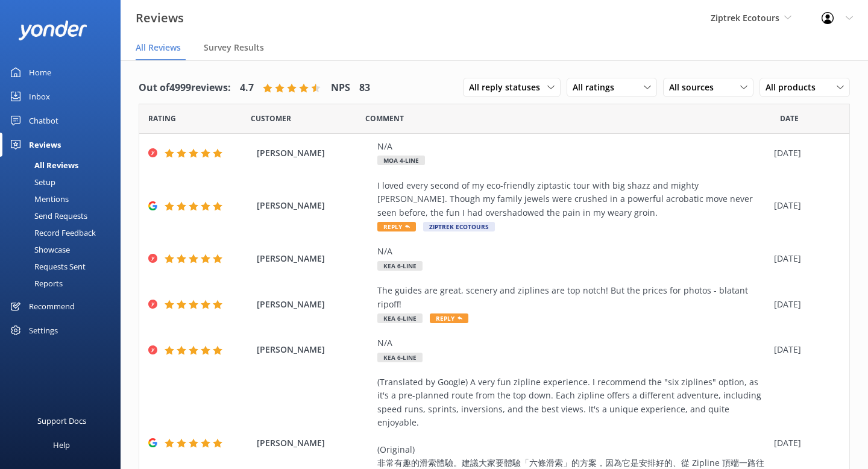
click at [63, 199] on div "Mentions" at bounding box center [37, 198] width 61 height 17
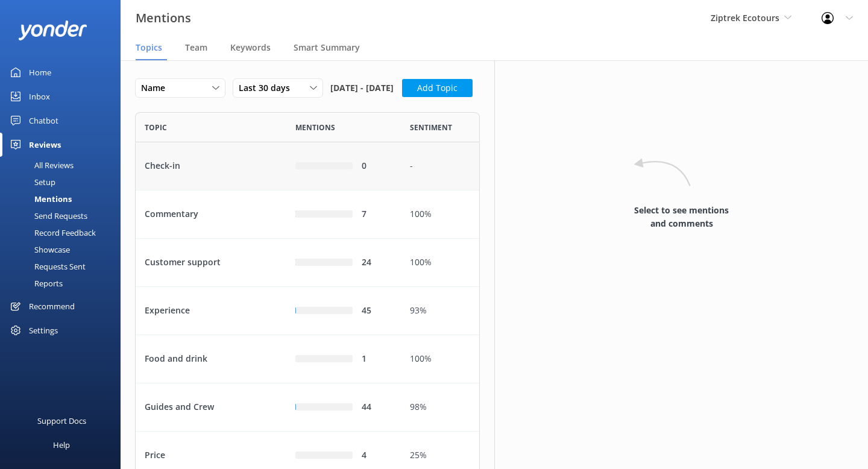
scroll to position [465, 345]
click at [189, 287] on div "Customer support" at bounding box center [211, 263] width 151 height 48
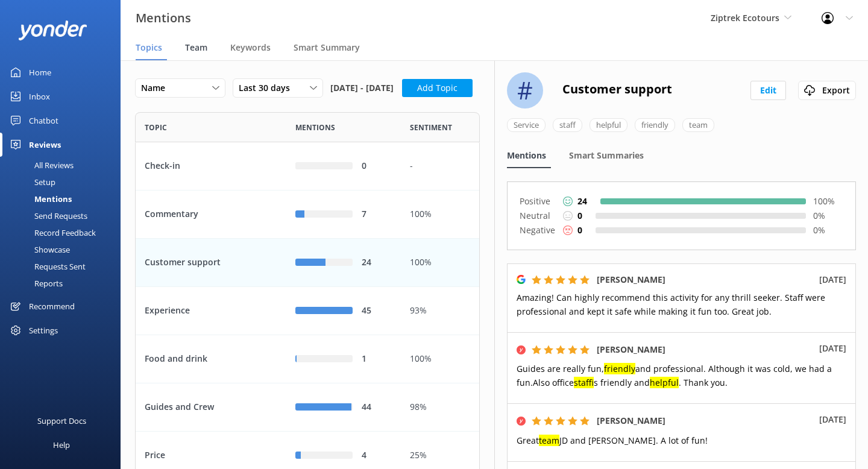
click at [197, 49] on span "Team" at bounding box center [196, 48] width 22 height 12
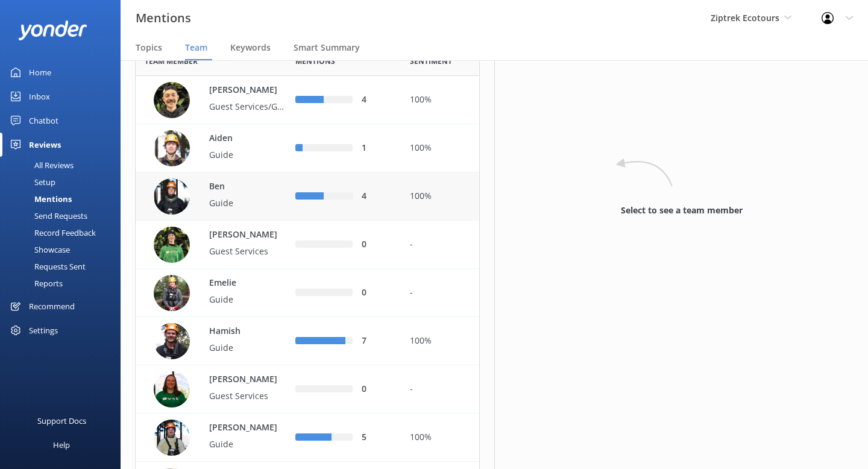
scroll to position [93, 0]
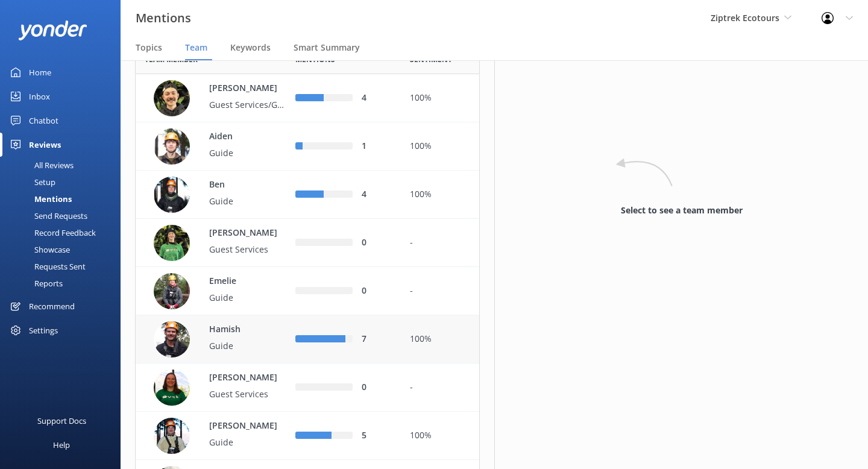
click at [243, 346] on p "Guide" at bounding box center [248, 345] width 78 height 13
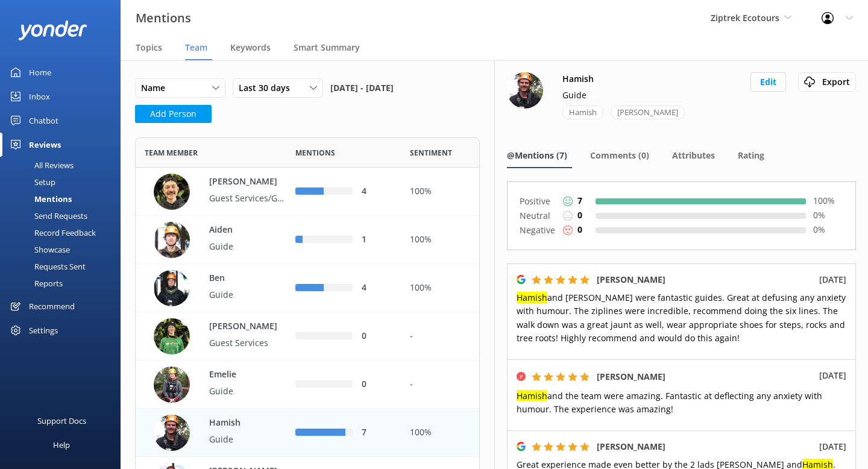
click at [58, 197] on div "Mentions" at bounding box center [39, 198] width 64 height 17
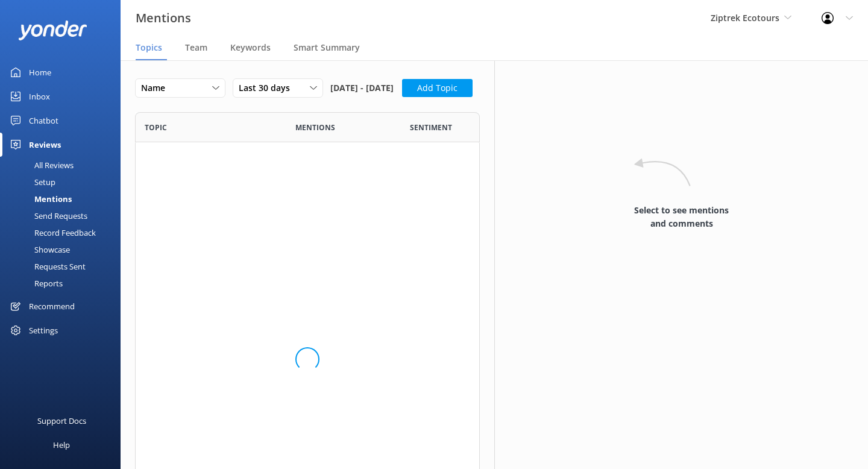
scroll to position [465, 345]
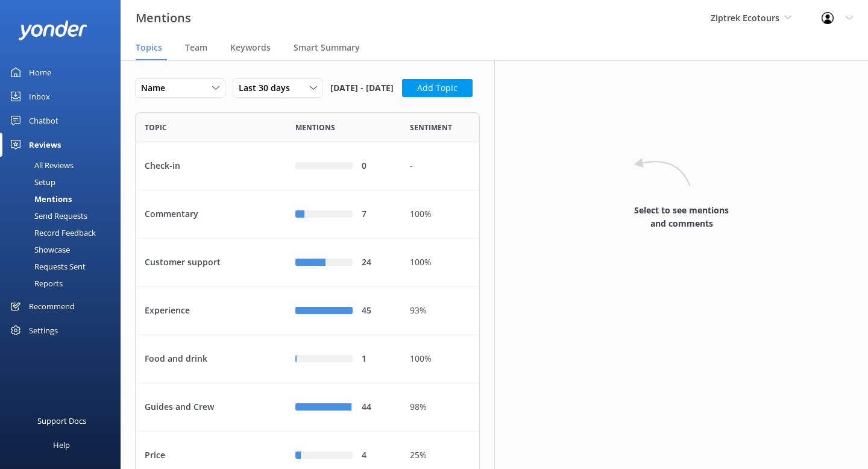
click at [55, 265] on div "Requests Sent" at bounding box center [46, 266] width 78 height 17
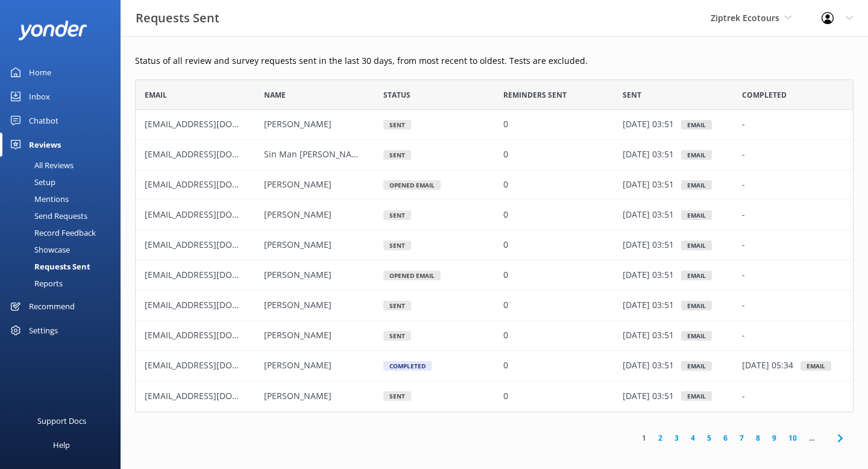
scroll to position [333, 718]
click at [58, 218] on div "Send Requests" at bounding box center [47, 215] width 80 height 17
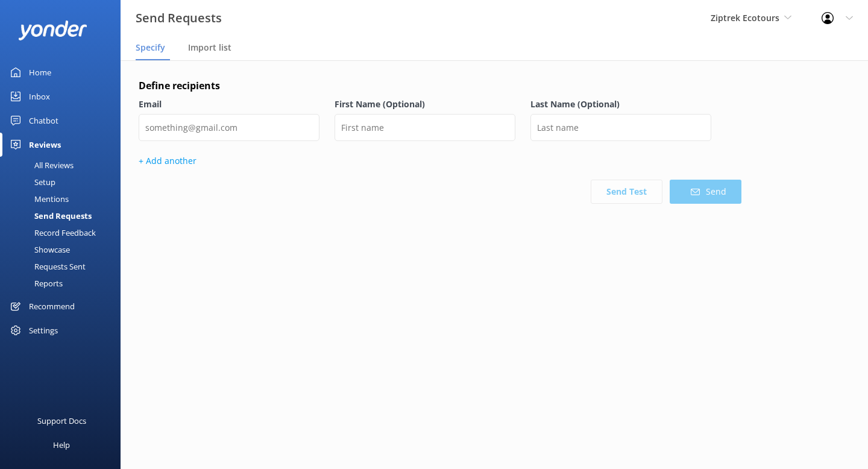
click at [48, 179] on div "Setup" at bounding box center [31, 182] width 48 height 17
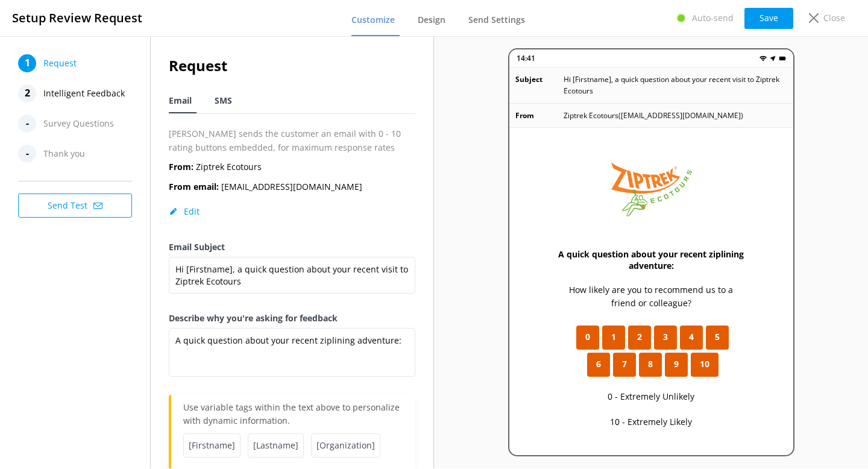
click at [224, 100] on span "SMS" at bounding box center [222, 101] width 17 height 12
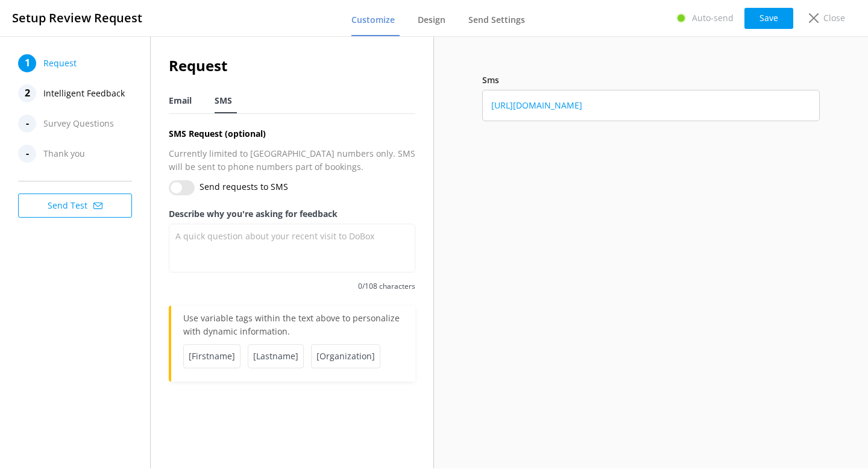
click at [178, 101] on span "Email" at bounding box center [180, 101] width 23 height 12
type textarea "A quick question about your recent ziplining adventure:"
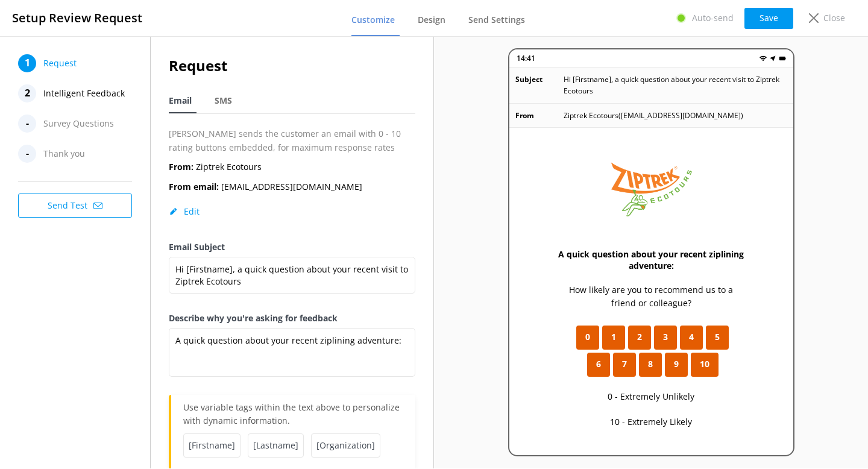
click at [98, 96] on span "Intelligent Feedback" at bounding box center [83, 93] width 81 height 18
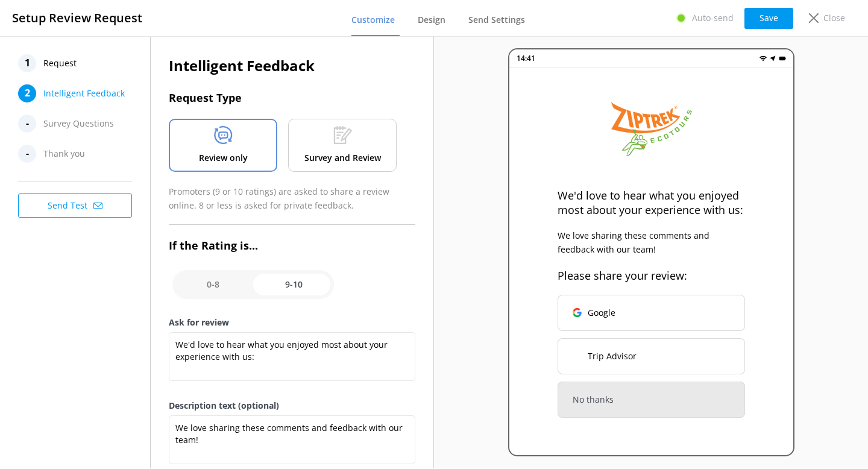
click at [236, 153] on p "Review only" at bounding box center [223, 157] width 49 height 13
click at [198, 292] on input "checkbox" at bounding box center [252, 284] width 161 height 29
checkbox input "false"
type textarea "What could have made your experience with us more enjoyable?"
type textarea "Your feedback is important to help us improve"
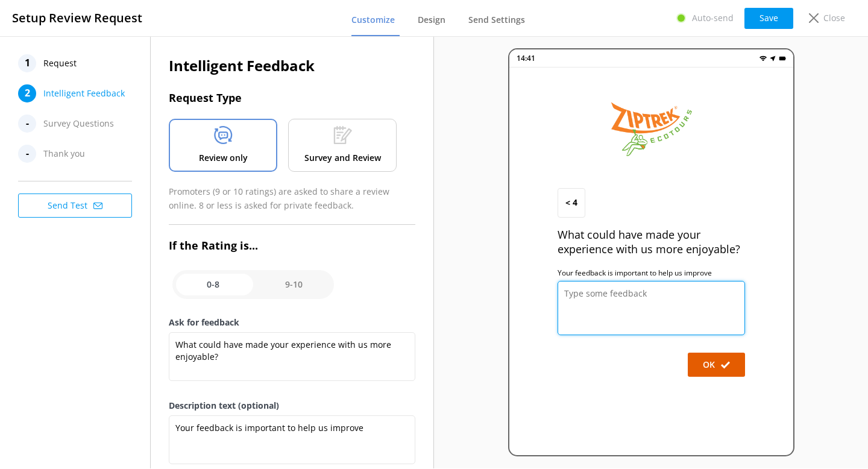
click at [618, 307] on textarea at bounding box center [650, 308] width 187 height 54
click at [288, 286] on input "checkbox" at bounding box center [252, 284] width 161 height 29
checkbox input "true"
type textarea "We'd love to hear what you enjoyed most about your experience with us:"
type textarea "We love sharing these comments and feedback with our team!"
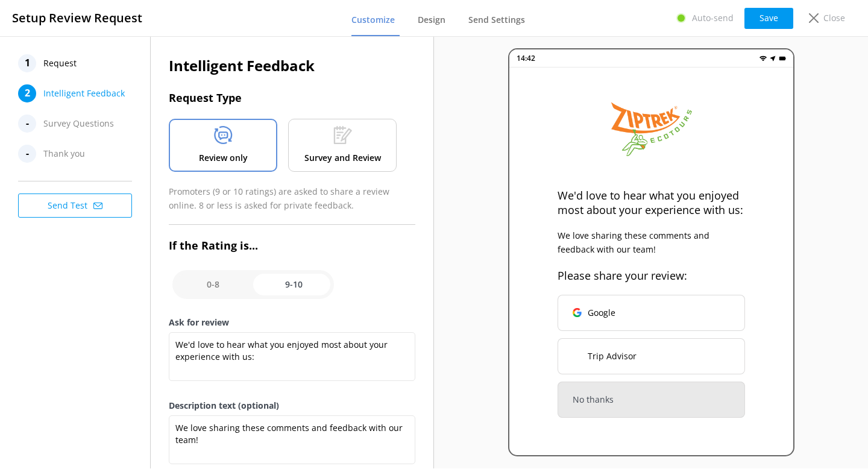
click at [222, 275] on input "checkbox" at bounding box center [252, 284] width 161 height 29
checkbox input "false"
type textarea "What could have made your experience with us more enjoyable?"
type textarea "Your feedback is important to help us improve"
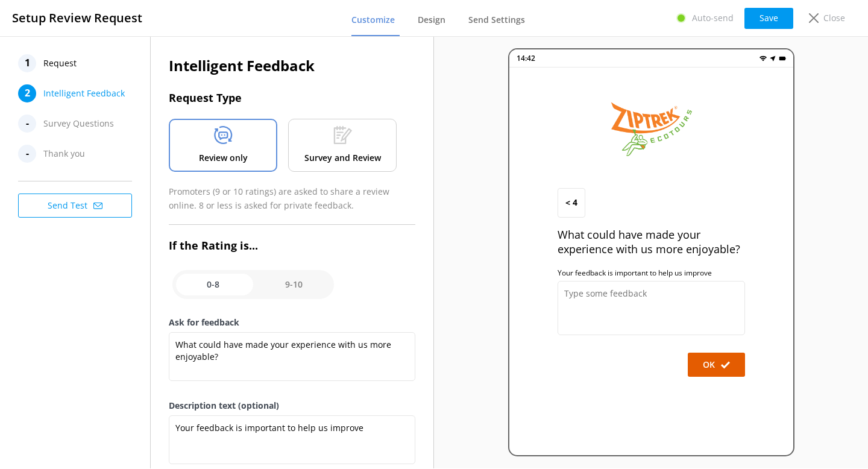
click at [296, 281] on input "checkbox" at bounding box center [252, 284] width 161 height 29
checkbox input "true"
type textarea "We'd love to hear what you enjoyed most about your experience with us:"
type textarea "We love sharing these comments and feedback with our team!"
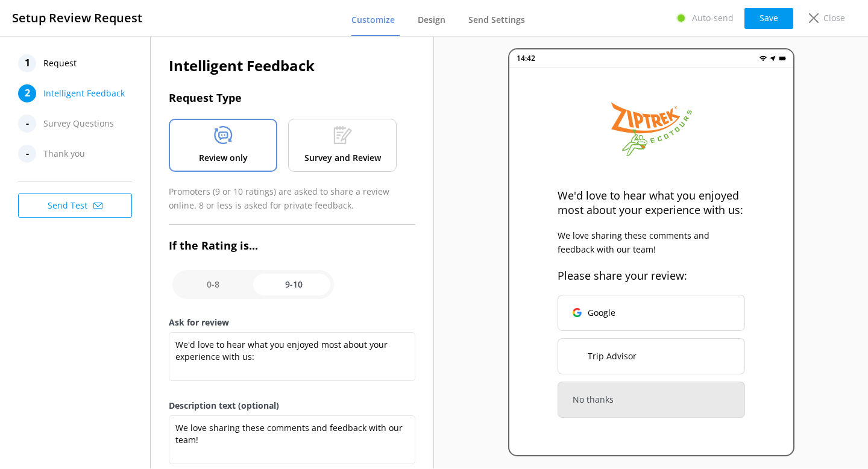
click at [375, 149] on div "Survey and Review" at bounding box center [342, 145] width 108 height 53
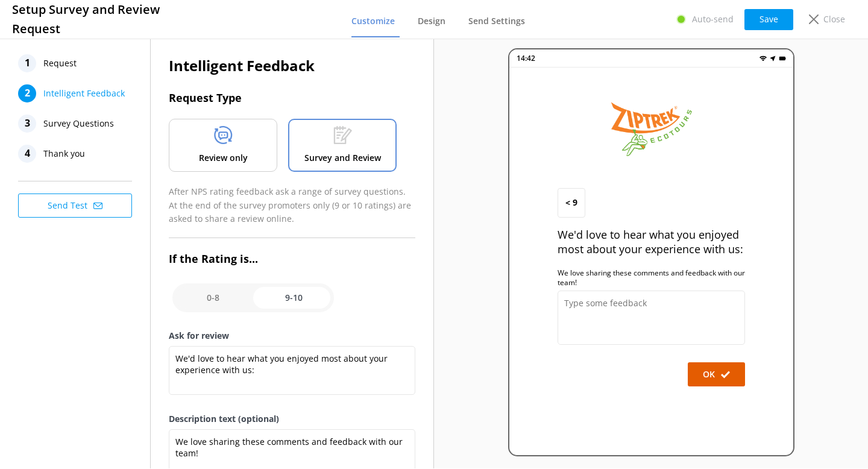
click at [96, 122] on span "Survey Questions" at bounding box center [78, 123] width 70 height 18
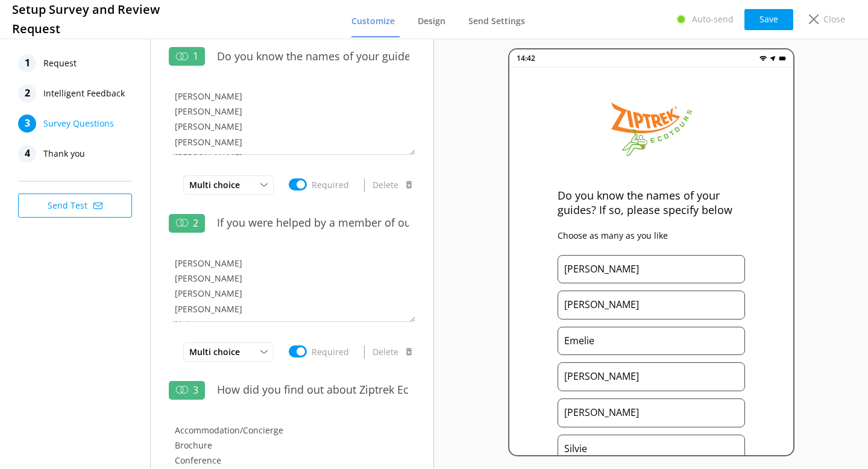
click at [57, 151] on span "Thank you" at bounding box center [64, 154] width 42 height 18
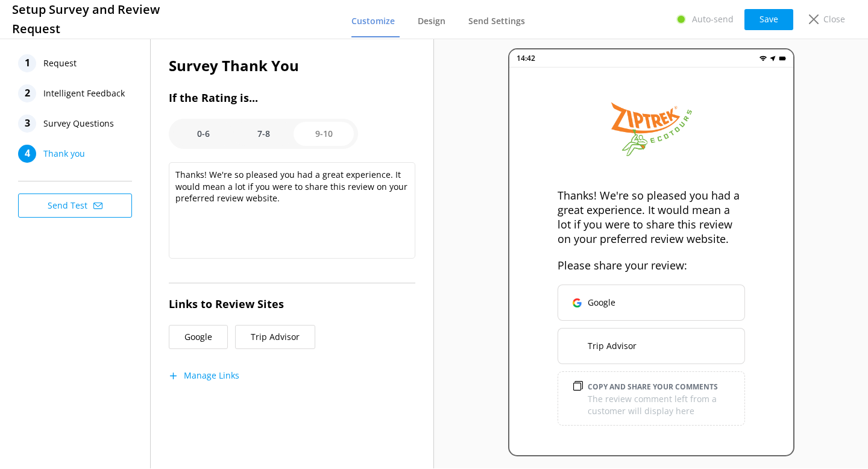
click at [75, 125] on span "Survey Questions" at bounding box center [78, 123] width 70 height 18
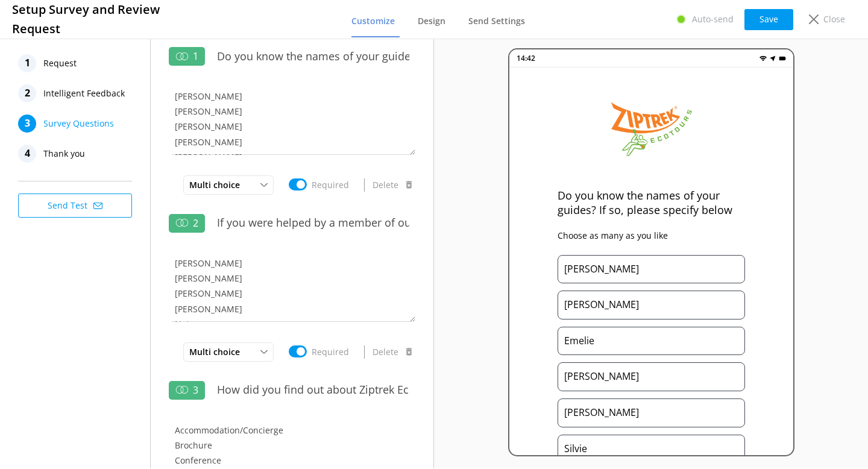
click at [77, 99] on span "Intelligent Feedback" at bounding box center [83, 93] width 81 height 18
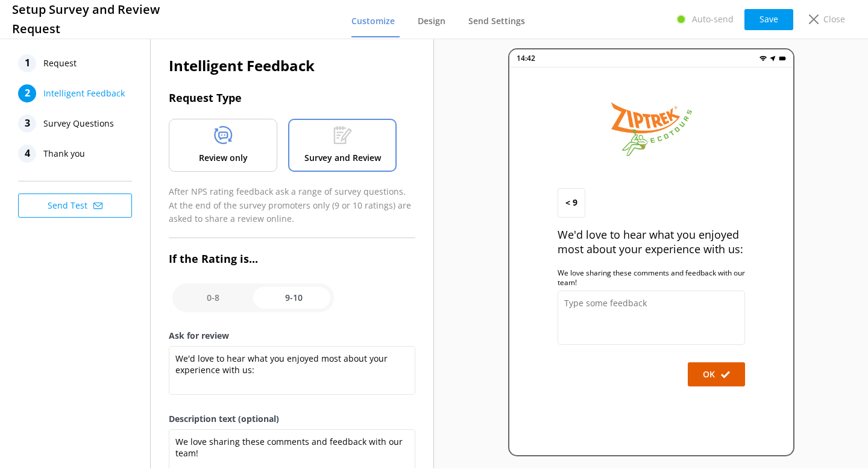
click at [231, 151] on p "Review only" at bounding box center [223, 157] width 49 height 13
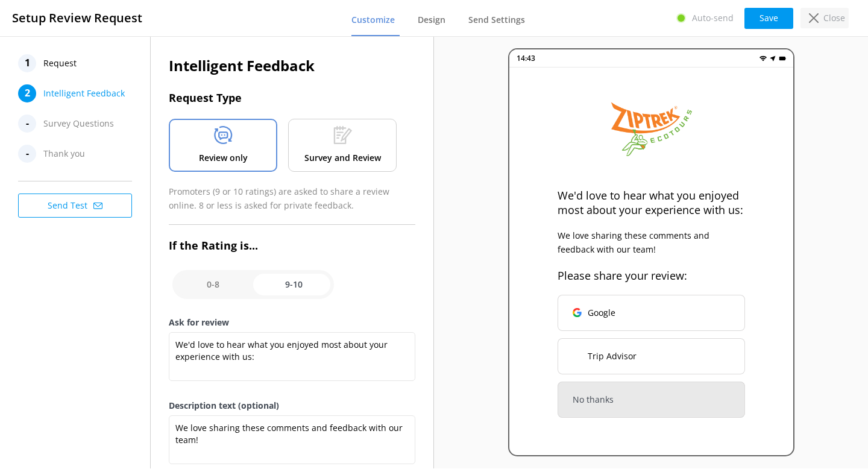
click at [828, 23] on p "Close" at bounding box center [834, 17] width 22 height 13
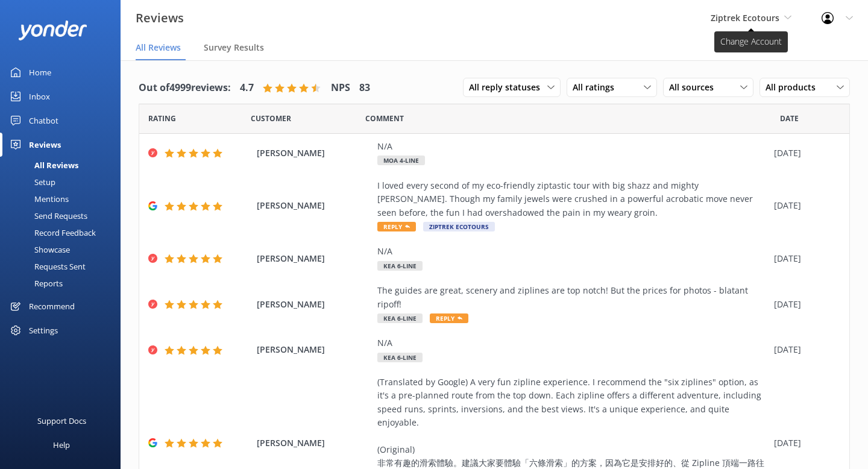
click at [745, 22] on span "Ziptrek Ecotours" at bounding box center [744, 17] width 69 height 11
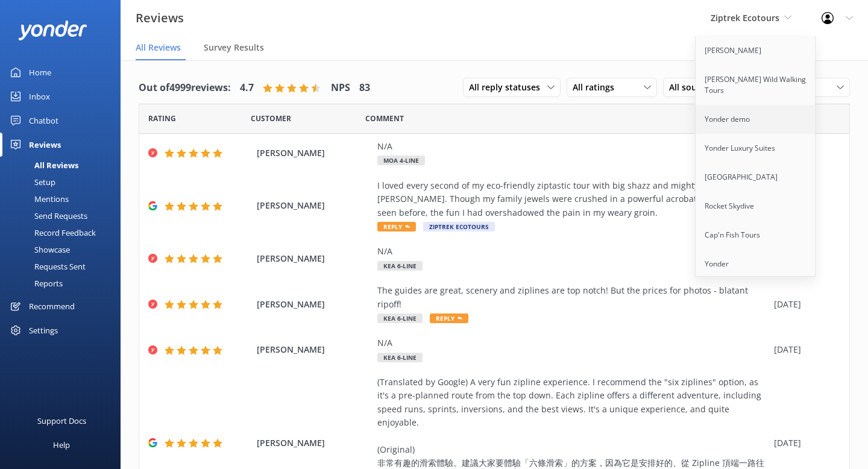
click at [743, 110] on link "Yonder demo" at bounding box center [755, 119] width 120 height 29
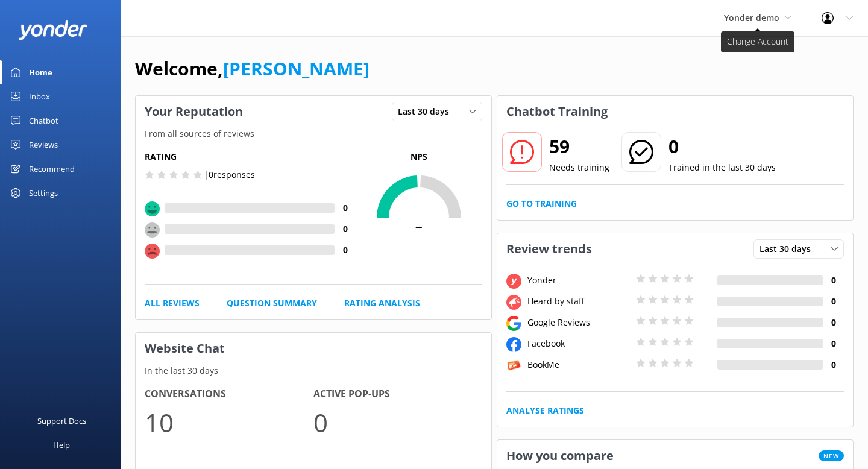
click at [746, 18] on span "Yonder demo" at bounding box center [751, 17] width 55 height 11
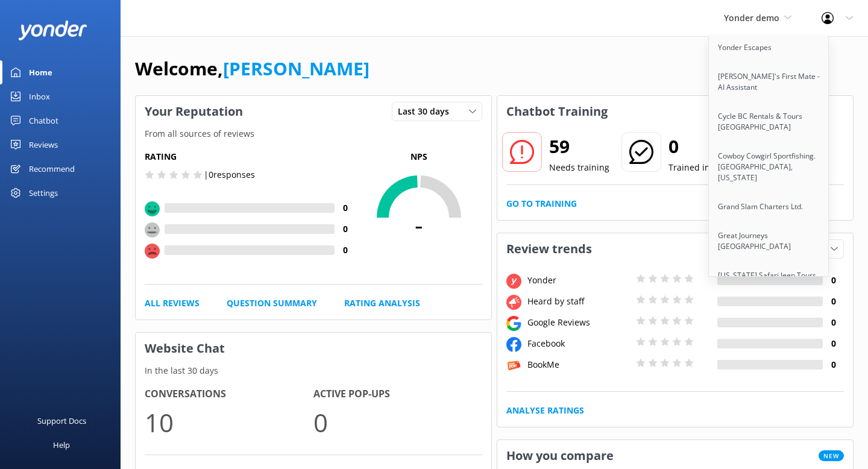
scroll to position [683, 0]
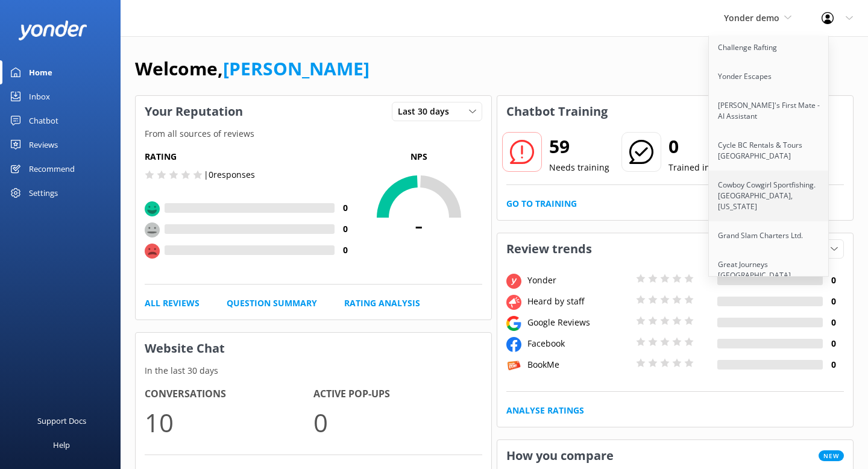
click at [752, 171] on link "Cowboy Cowgirl Sportfishing. [GEOGRAPHIC_DATA], [US_STATE]" at bounding box center [769, 196] width 120 height 51
